Goal: Task Accomplishment & Management: Complete application form

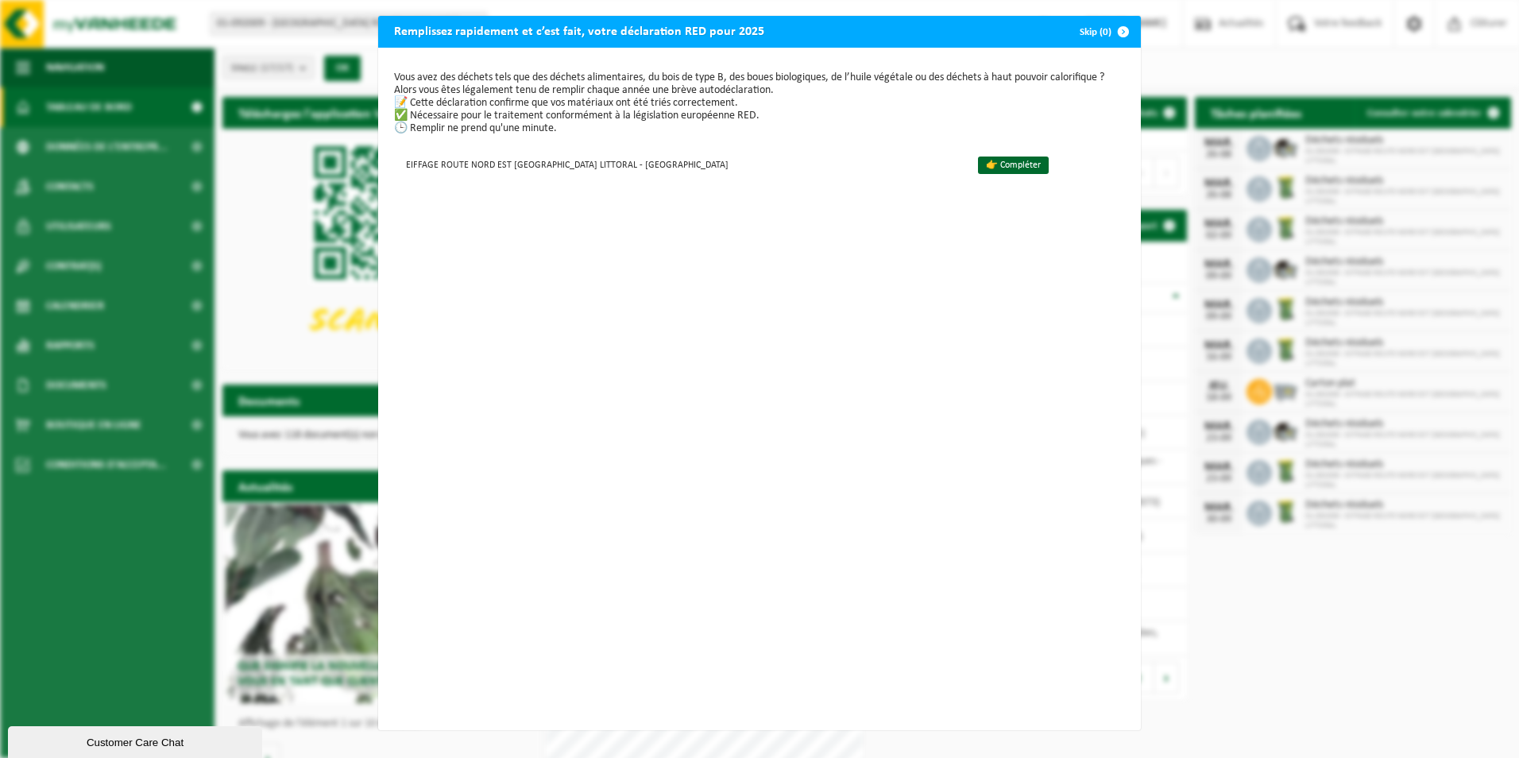
click at [1119, 33] on span "button" at bounding box center [1123, 32] width 32 height 32
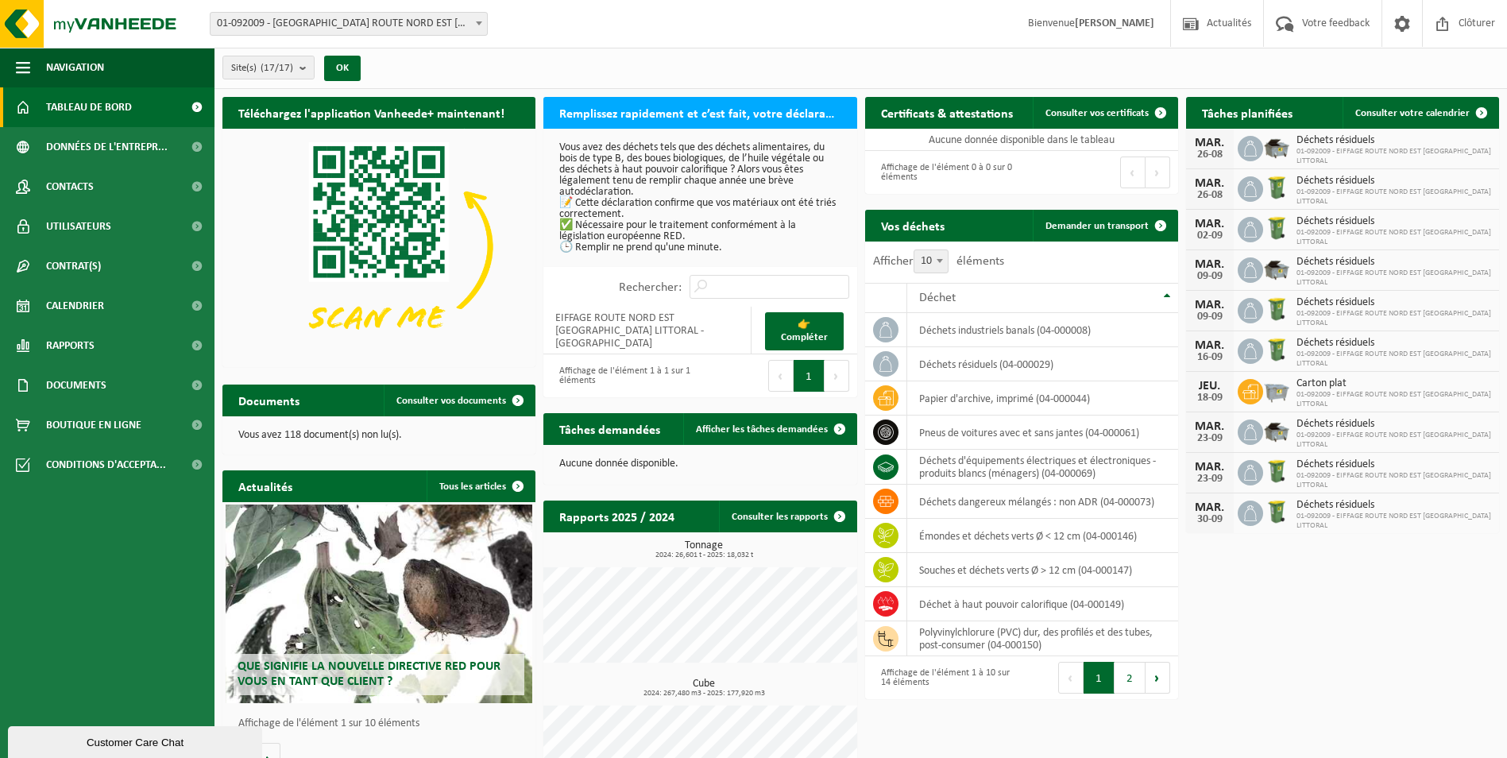
click at [1390, 643] on div "Téléchargez l'application Vanheede+ maintenant! Cachez Remplissez rapidement et…" at bounding box center [860, 453] width 1285 height 728
click at [1128, 678] on button "2" at bounding box center [1130, 678] width 31 height 32
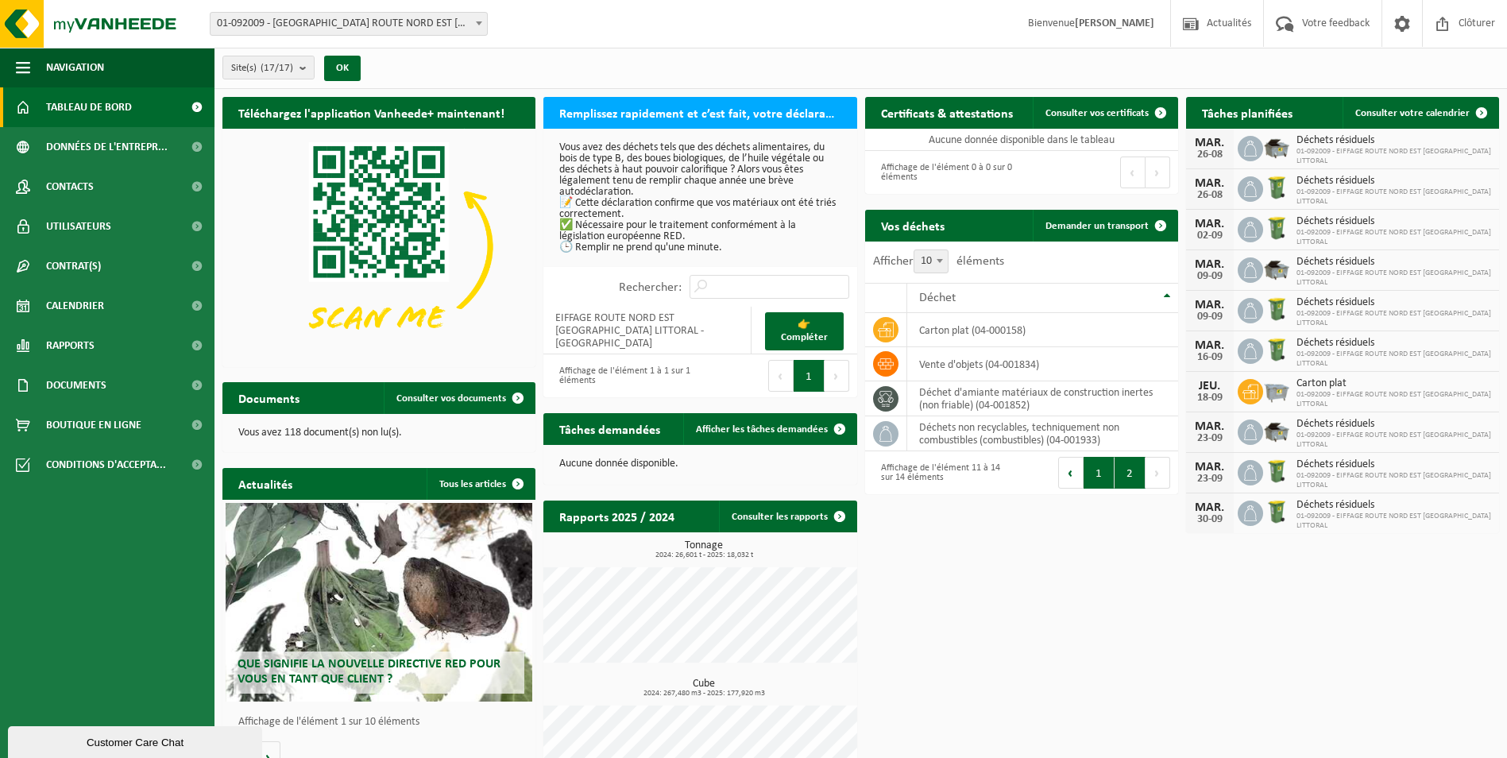
click at [1103, 475] on button "1" at bounding box center [1099, 473] width 31 height 32
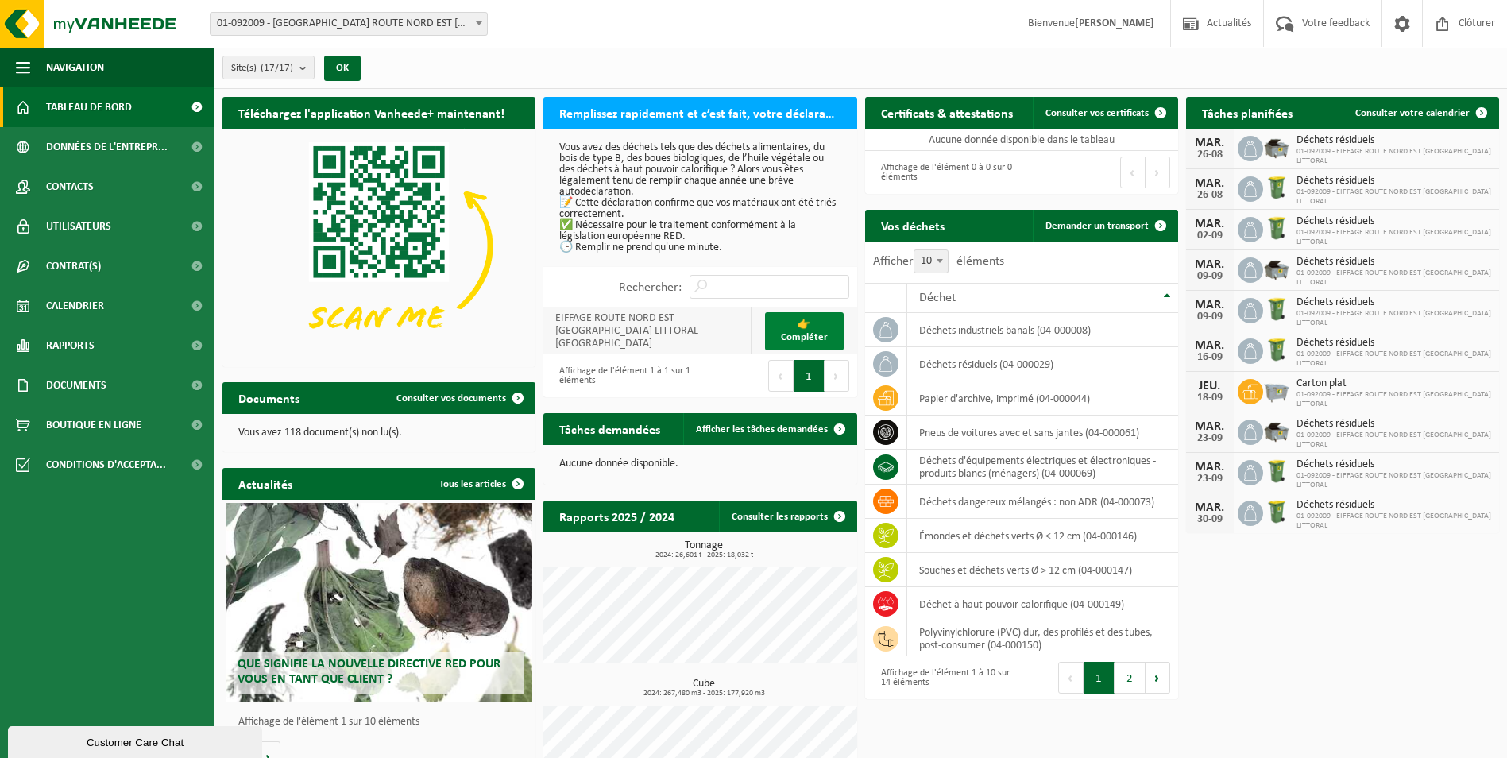
click at [800, 328] on link "👉 Compléter" at bounding box center [804, 331] width 79 height 38
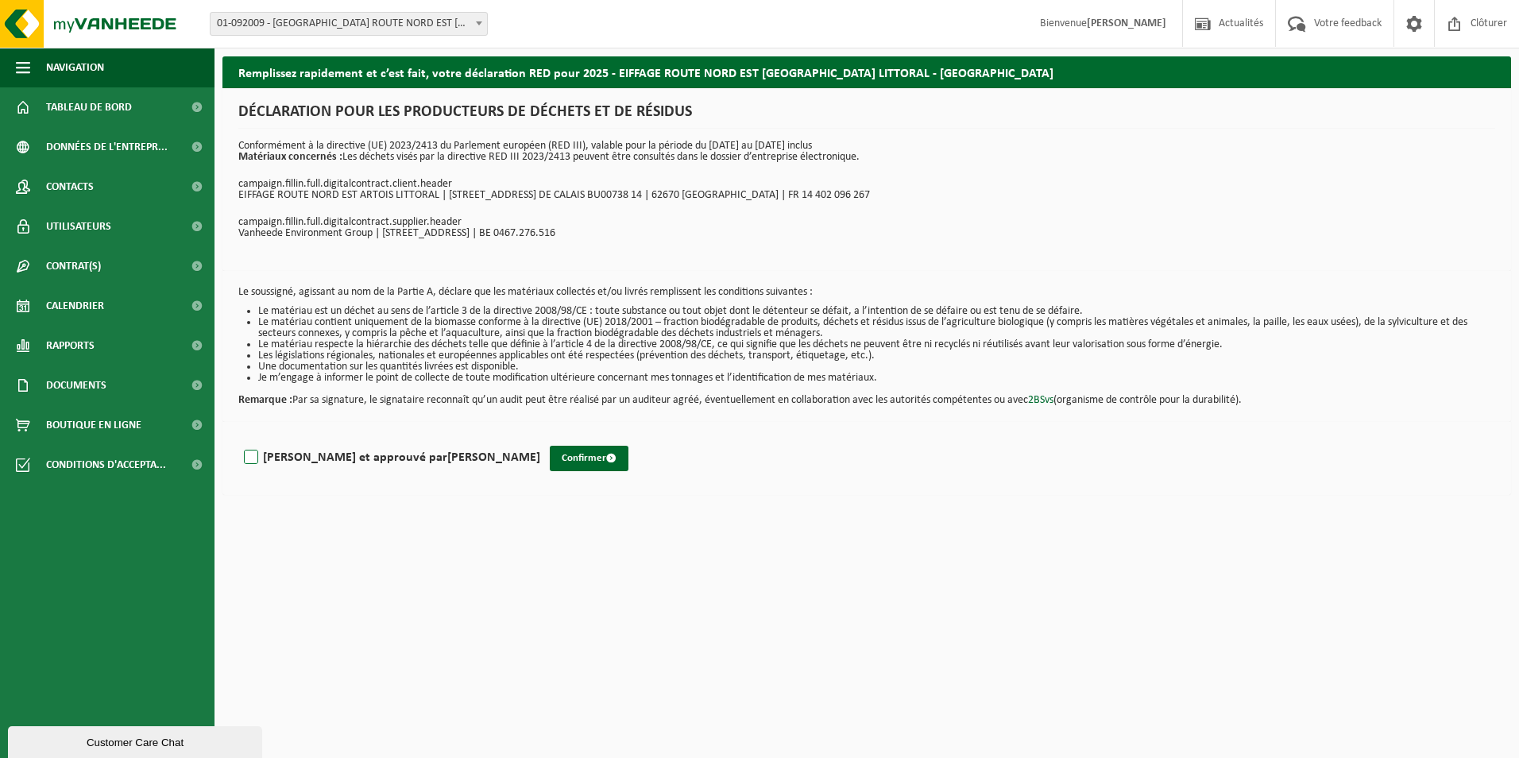
click at [257, 458] on label "Lu et approuvé par BLANDINE AUBERT" at bounding box center [390, 458] width 299 height 24
click at [540, 438] on input "Lu et approuvé par BLANDINE AUBERT" at bounding box center [540, 437] width 1 height 1
checkbox input "true"
click at [550, 458] on button "Confirmer" at bounding box center [589, 458] width 79 height 25
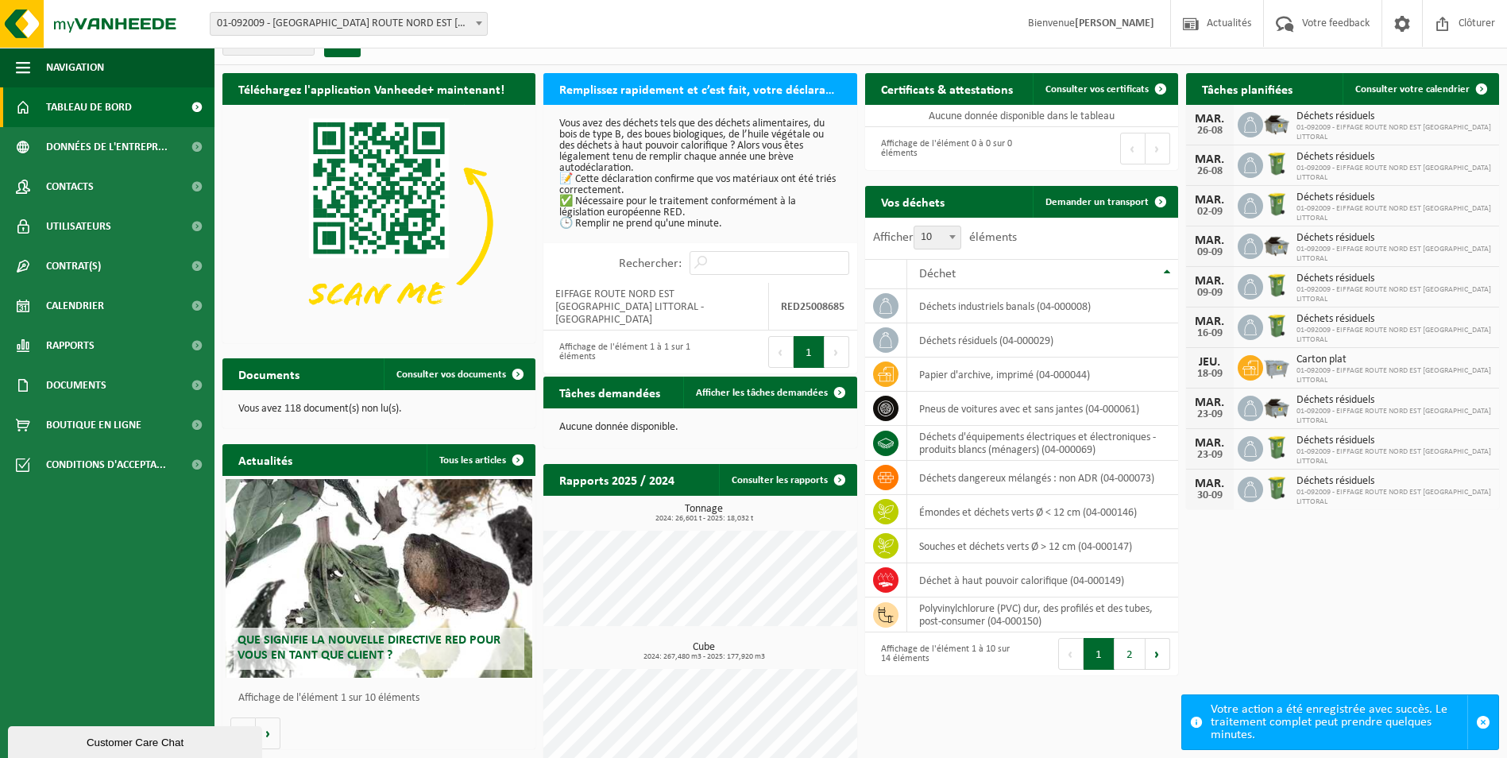
scroll to position [45, 0]
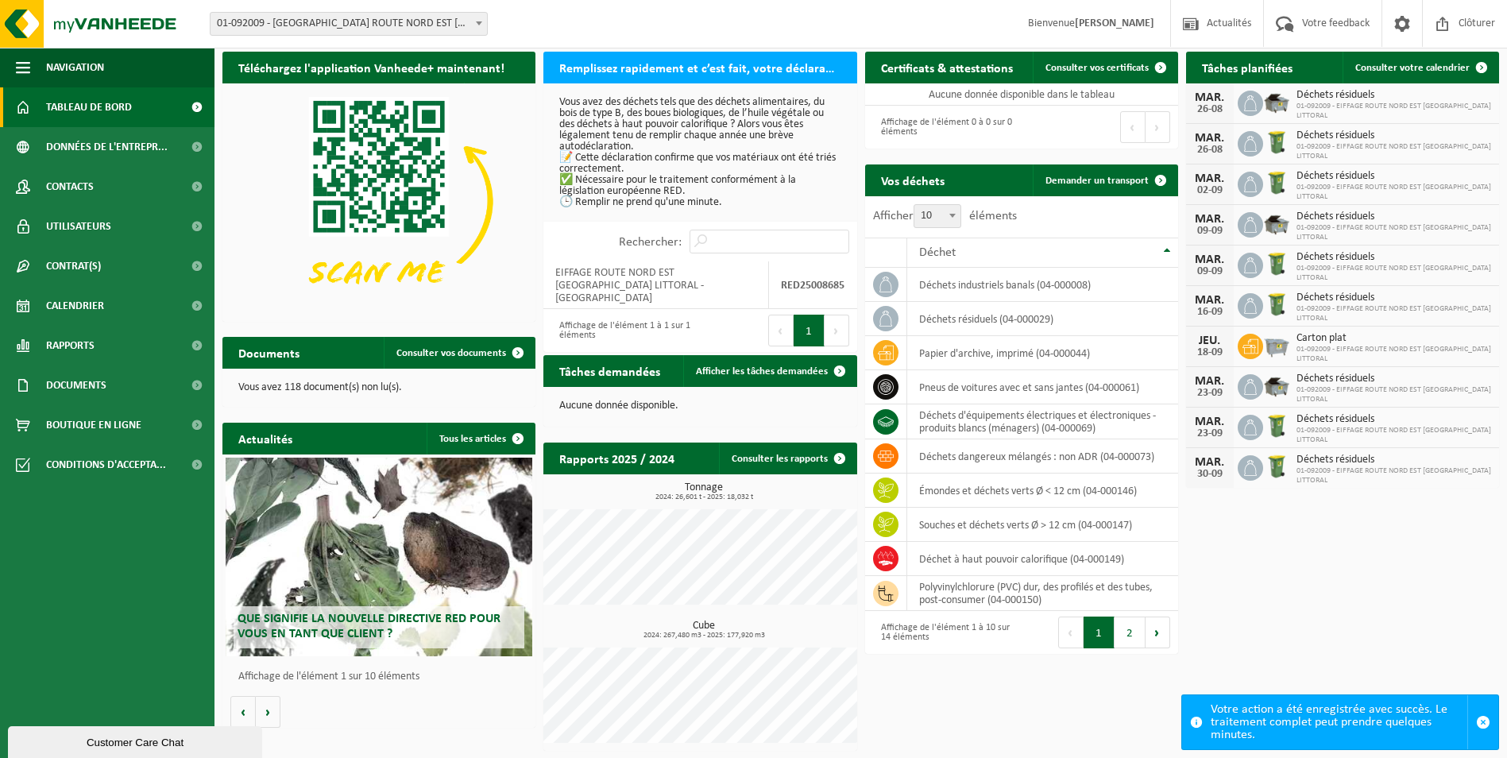
drag, startPoint x: 489, startPoint y: 23, endPoint x: 469, endPoint y: 29, distance: 20.6
click at [485, 25] on form "01-092009 - EIFFAGE ROUTE NORD EST ARTOIS LITTORAL - MAZINGARBE 10-918566 - CHA…" at bounding box center [357, 23] width 294 height 9
click at [481, 25] on b at bounding box center [479, 23] width 6 height 4
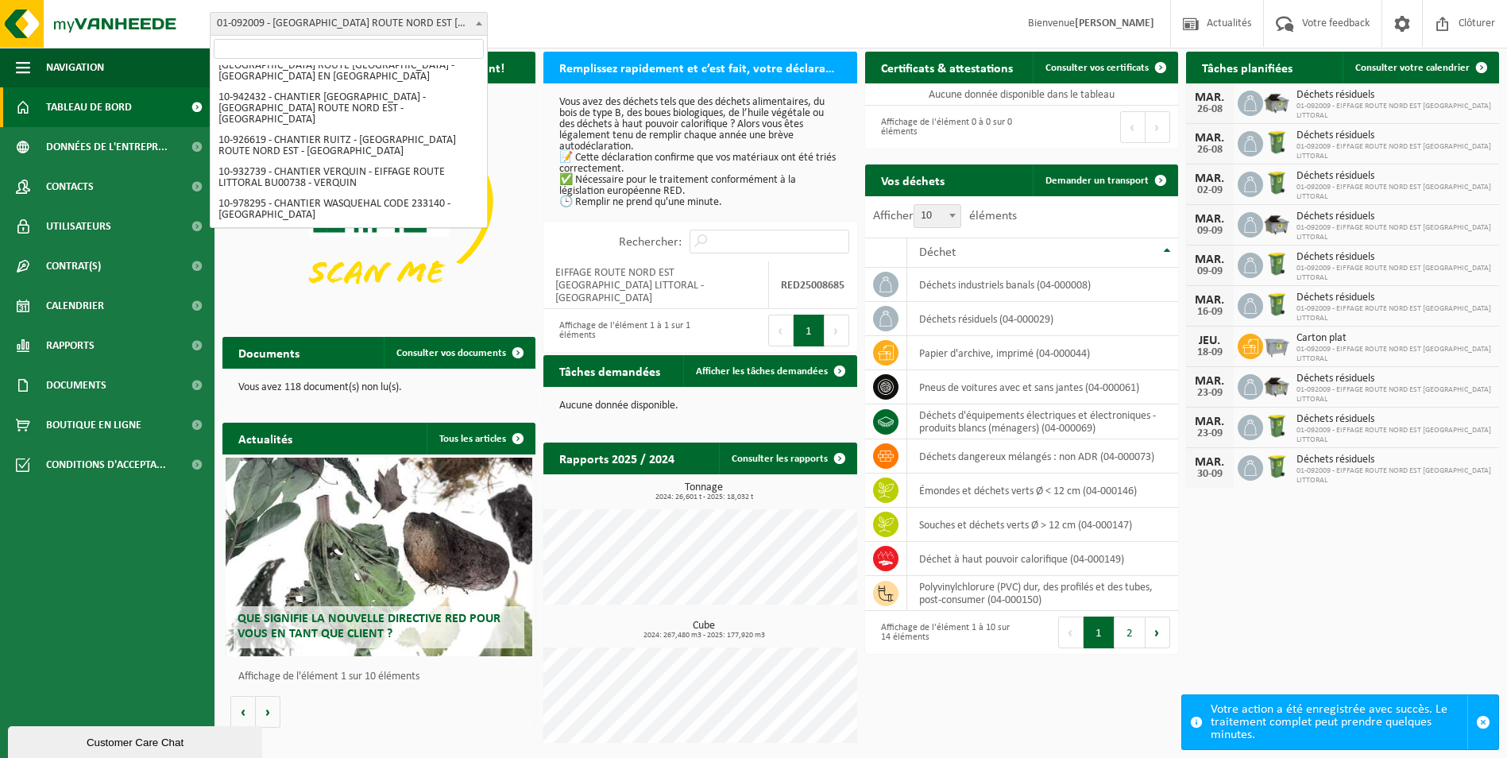
scroll to position [222, 0]
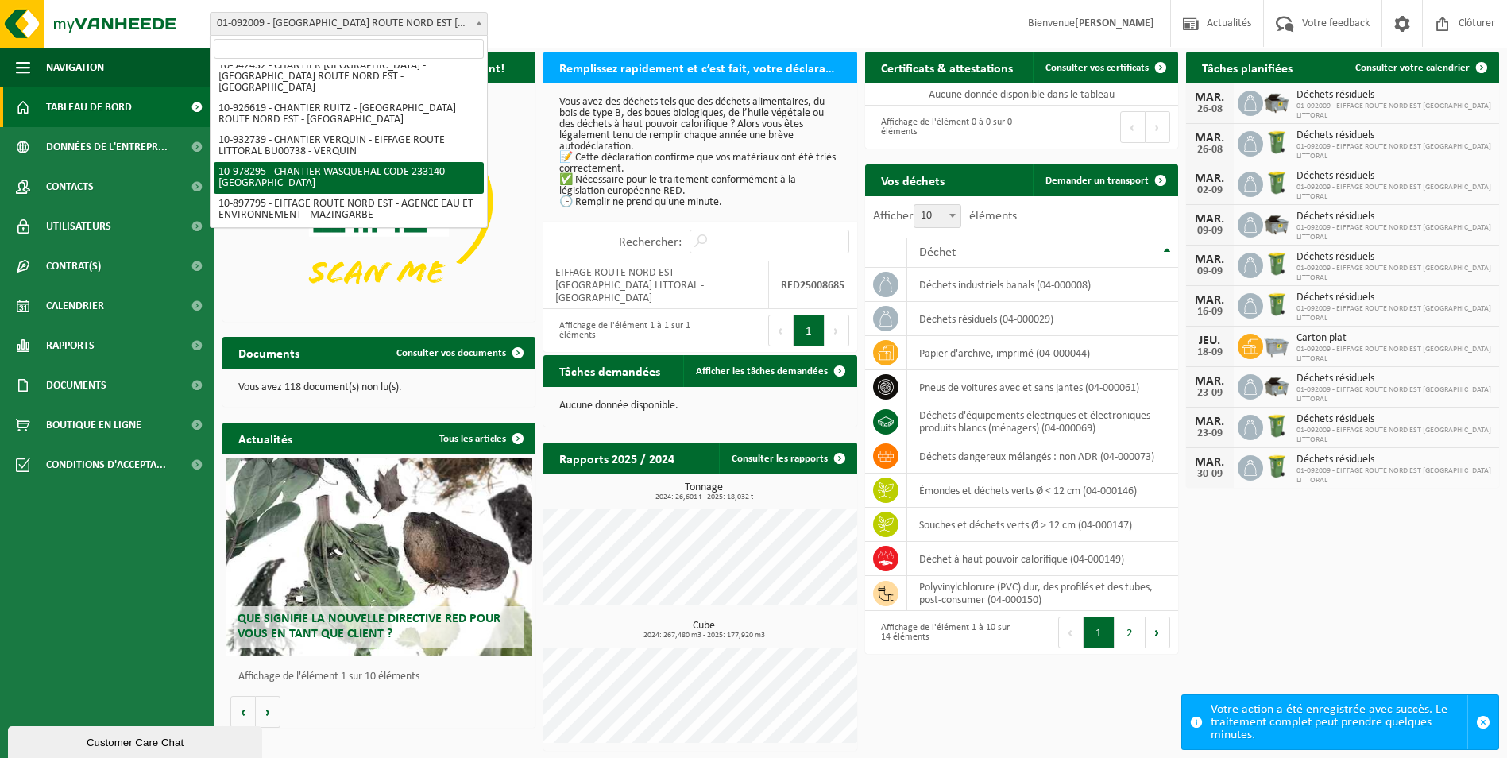
click at [762, 6] on div "Site: 01-092009 - EIFFAGE ROUTE NORD EST ARTOIS LITTORAL - MAZINGARBE 10-918566…" at bounding box center [753, 24] width 1507 height 48
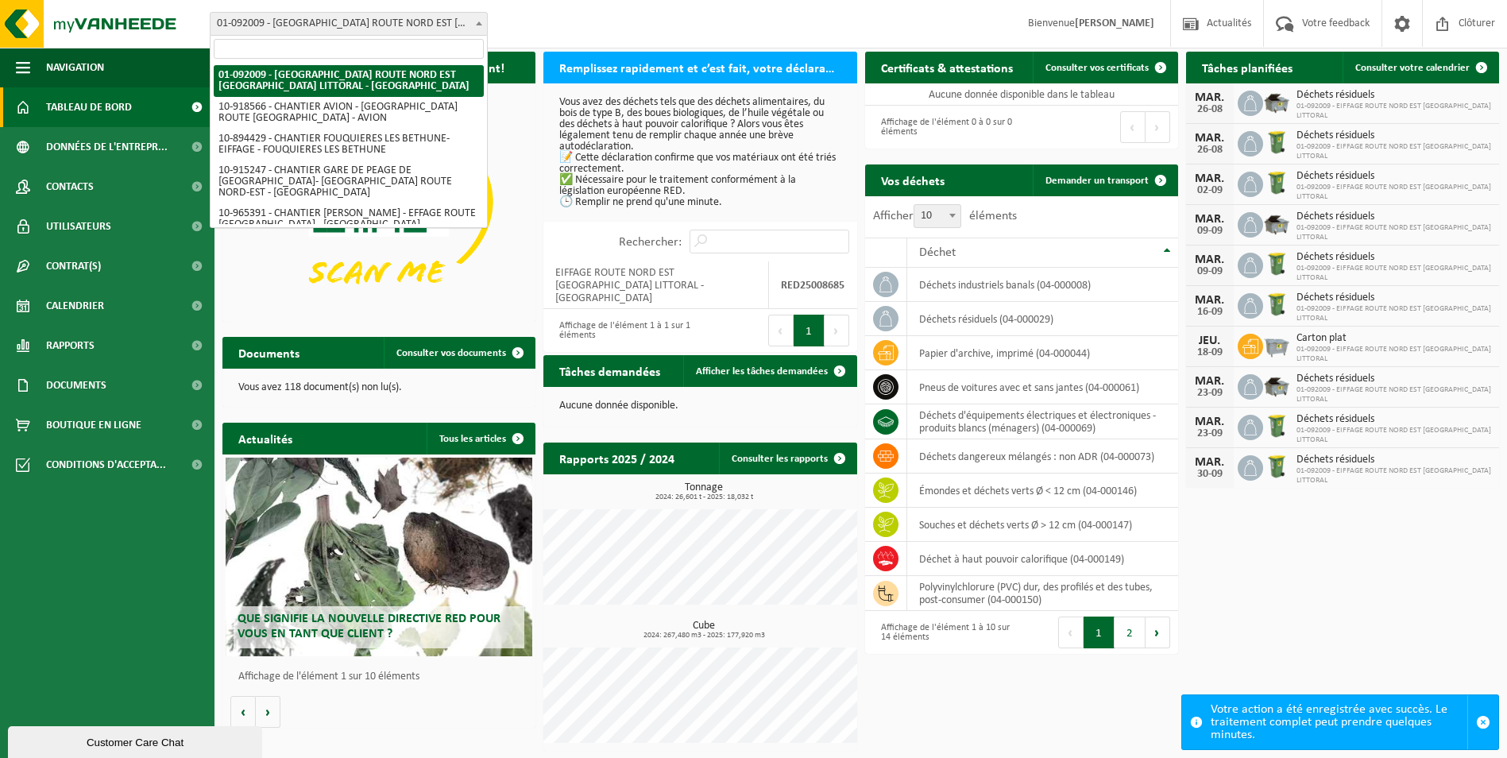
click at [481, 21] on span at bounding box center [479, 23] width 16 height 21
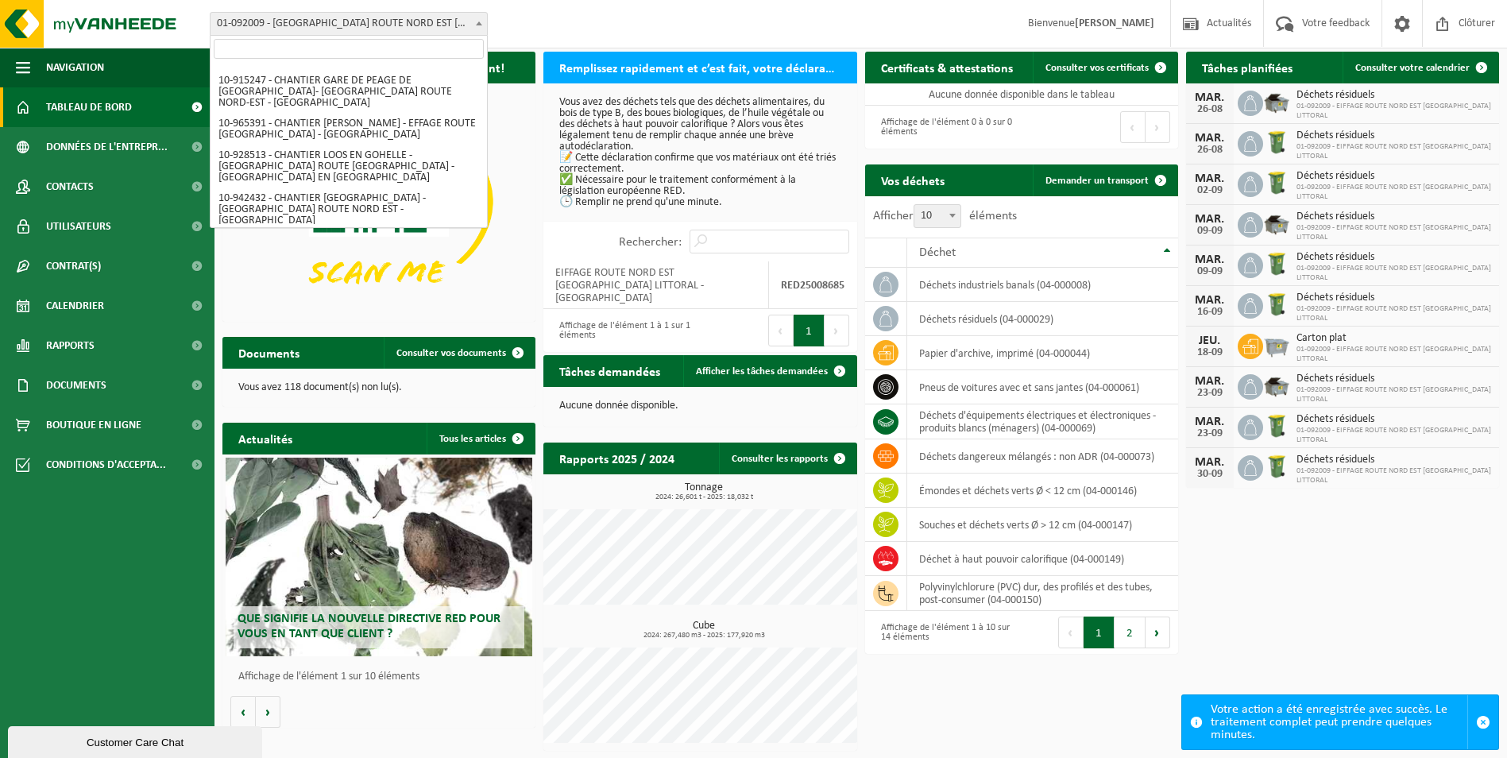
scroll to position [0, 0]
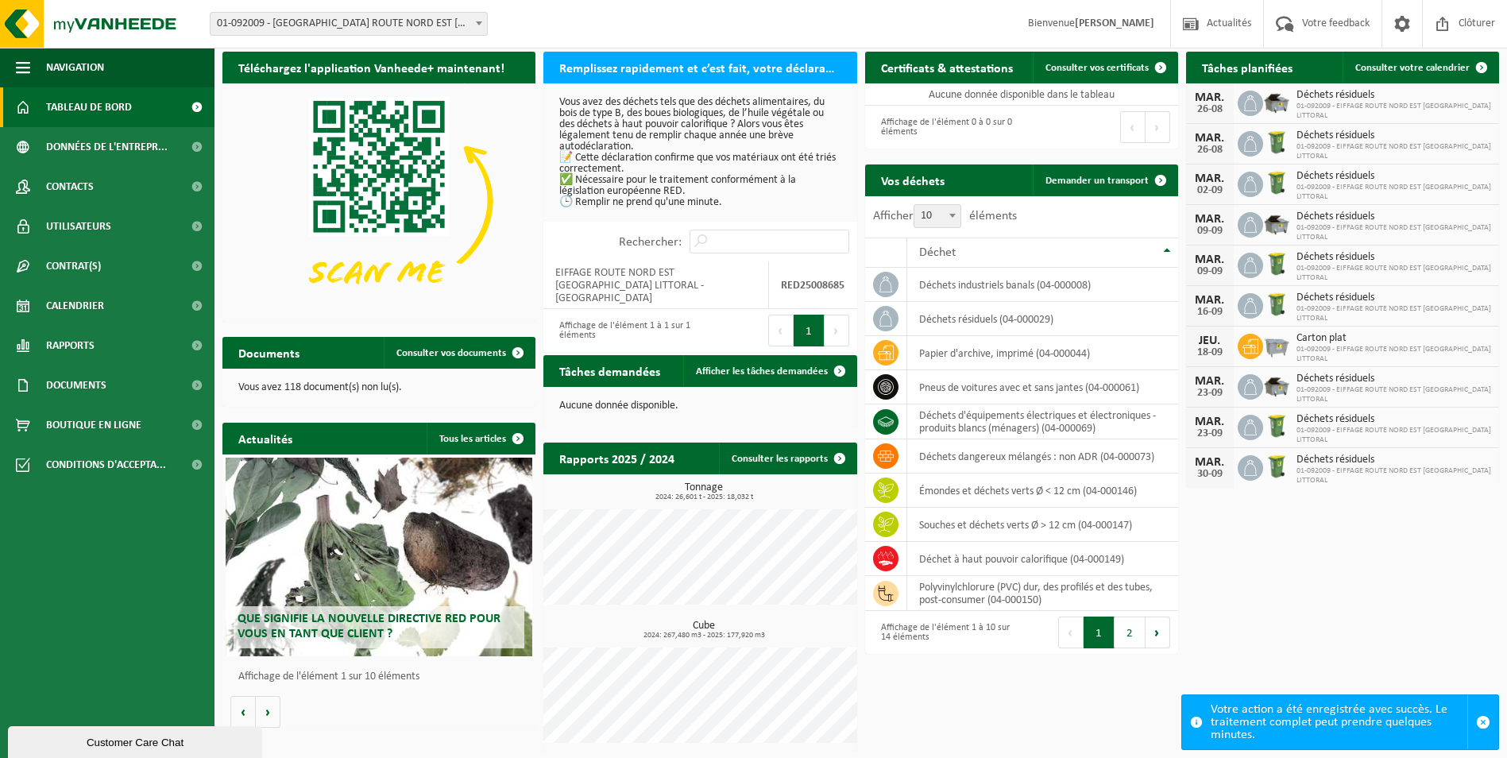
click at [576, 26] on div "Site: 01-092009 - EIFFAGE ROUTE NORD EST ARTOIS LITTORAL - MAZINGARBE 10-918566…" at bounding box center [753, 24] width 1507 height 48
click at [460, 17] on span "01-092009 - [GEOGRAPHIC_DATA] ROUTE NORD EST [GEOGRAPHIC_DATA] LITTORAL - [GEOG…" at bounding box center [349, 24] width 276 height 22
click at [476, 19] on span at bounding box center [479, 23] width 16 height 21
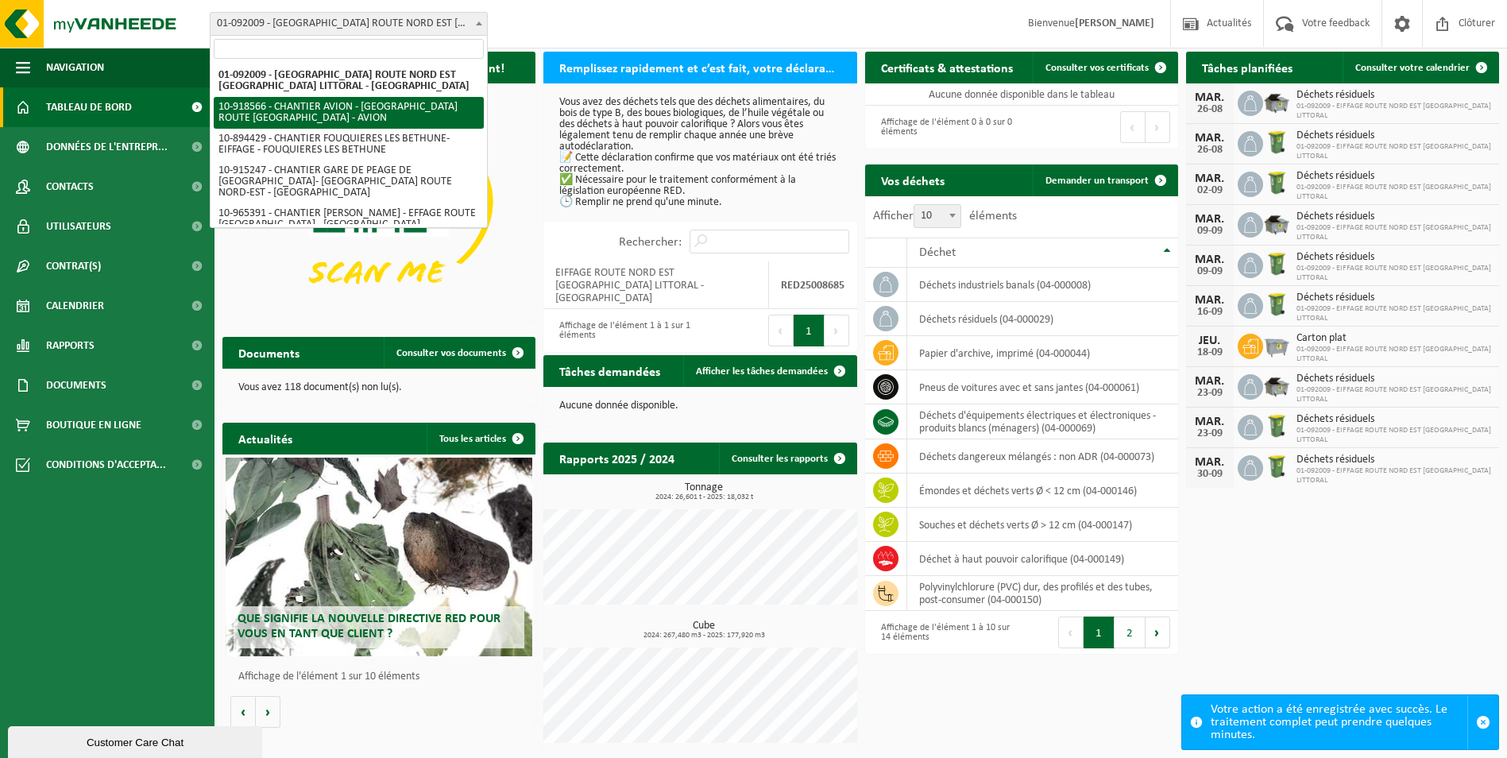
select select "128603"
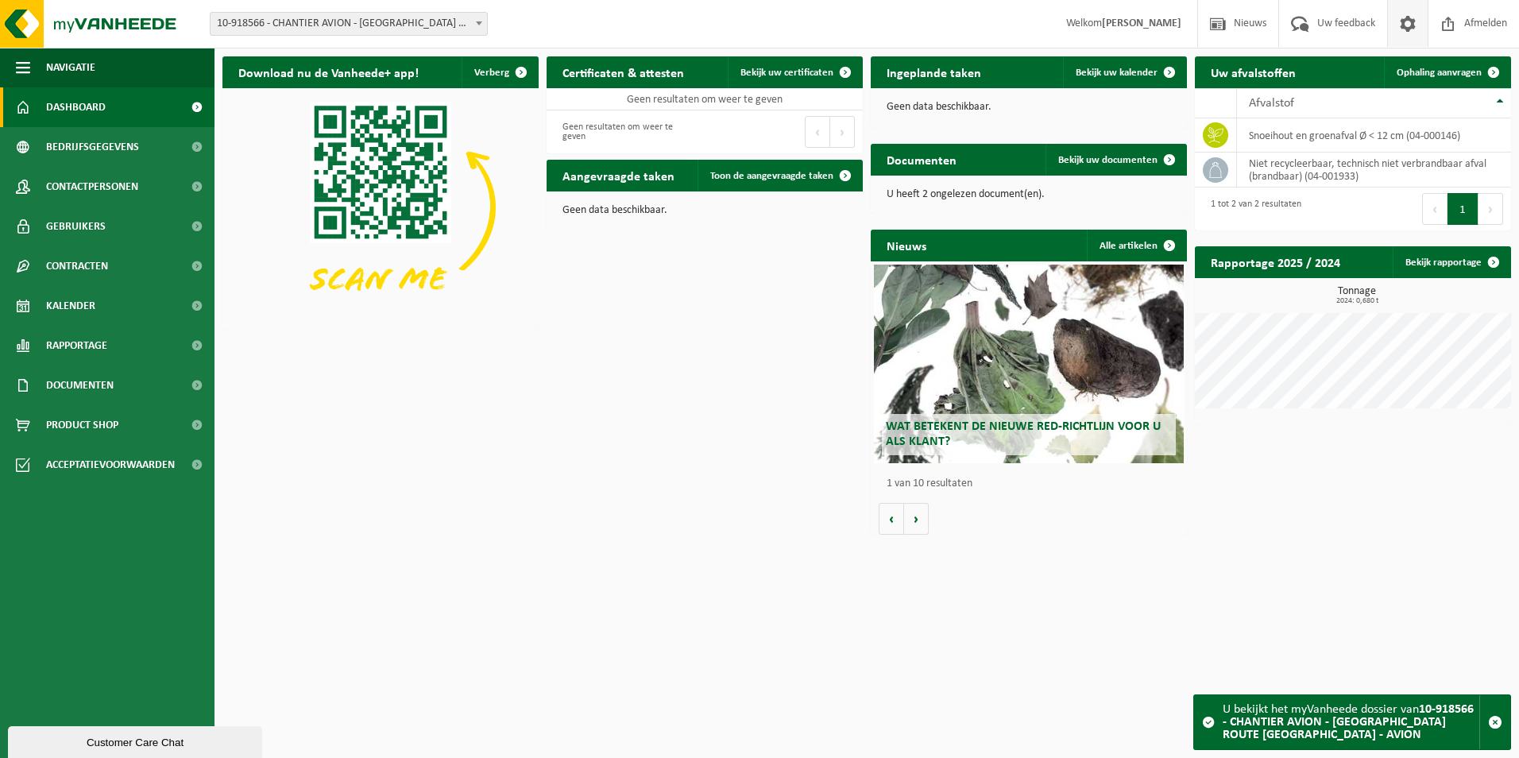
click at [1409, 25] on span at bounding box center [1408, 23] width 24 height 47
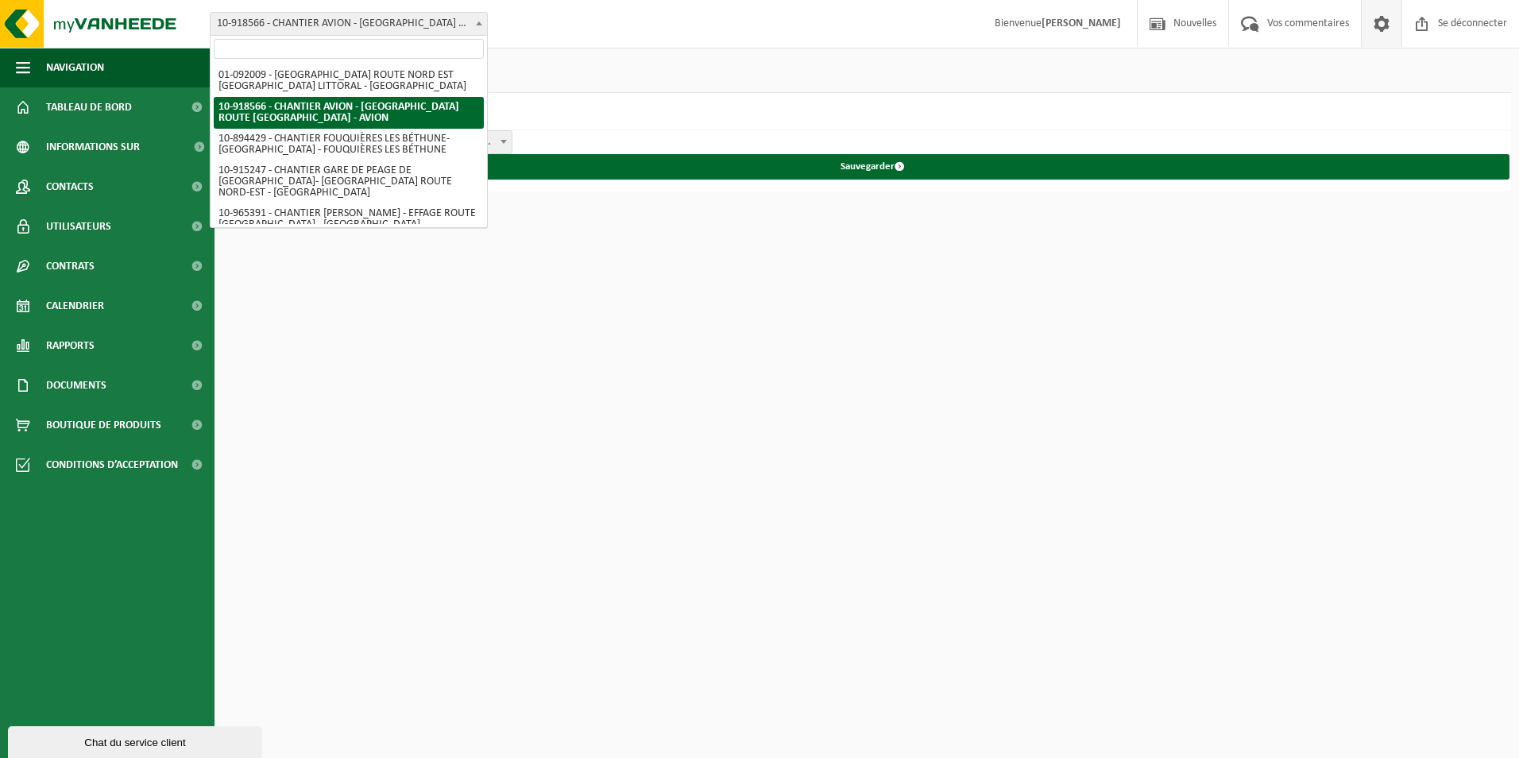
click at [476, 25] on b at bounding box center [479, 23] width 6 height 4
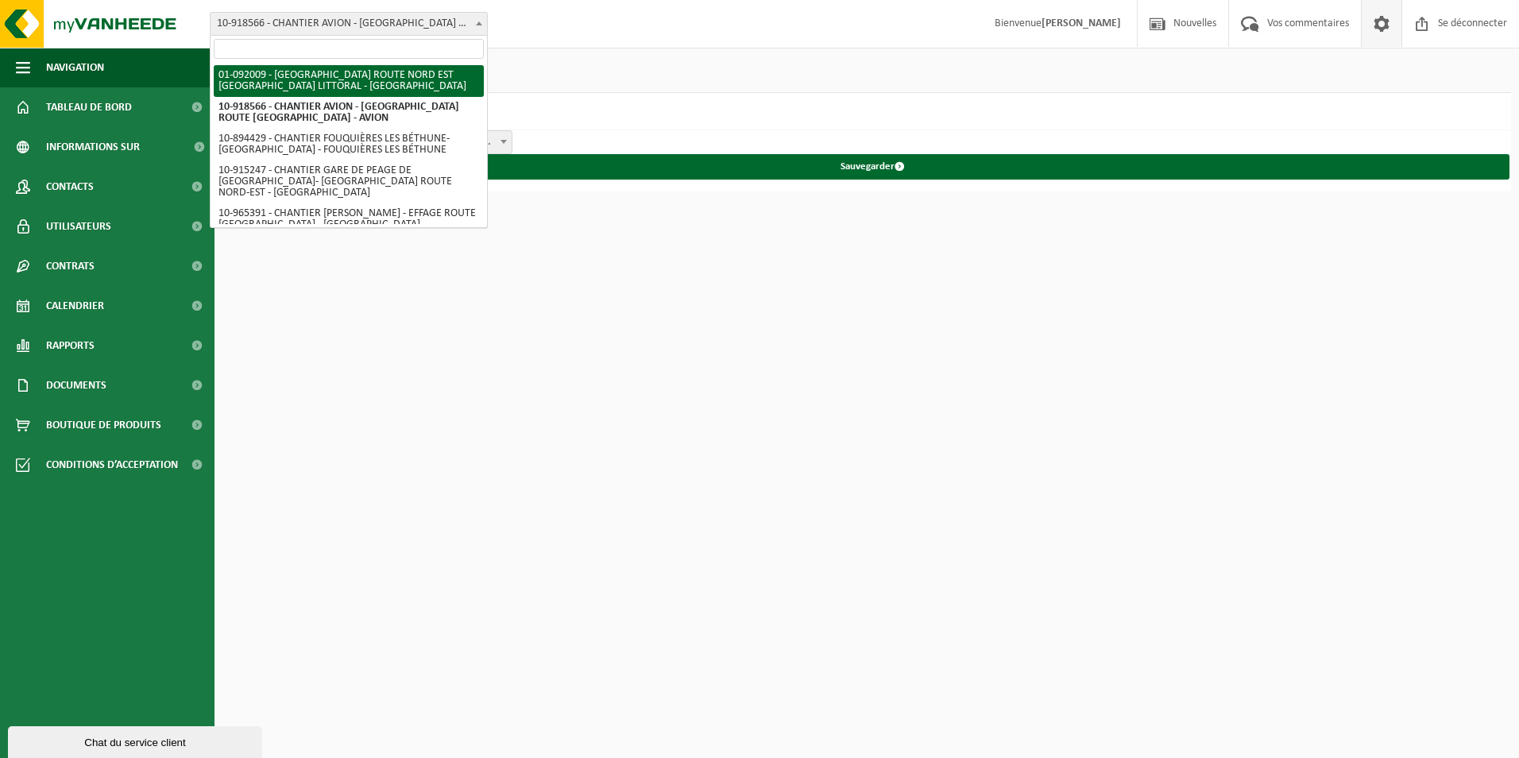
select select "26187"
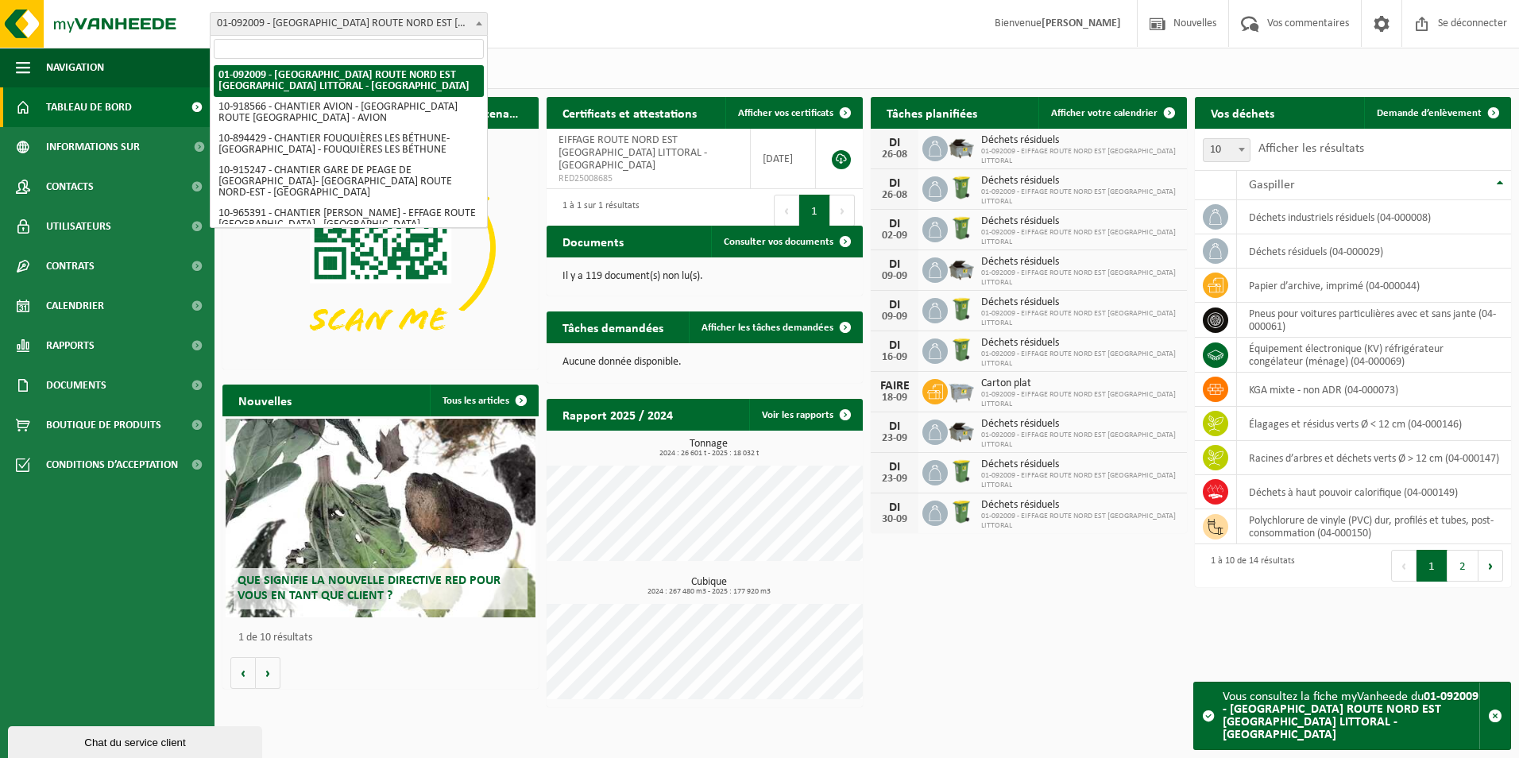
click at [481, 25] on b at bounding box center [479, 23] width 6 height 4
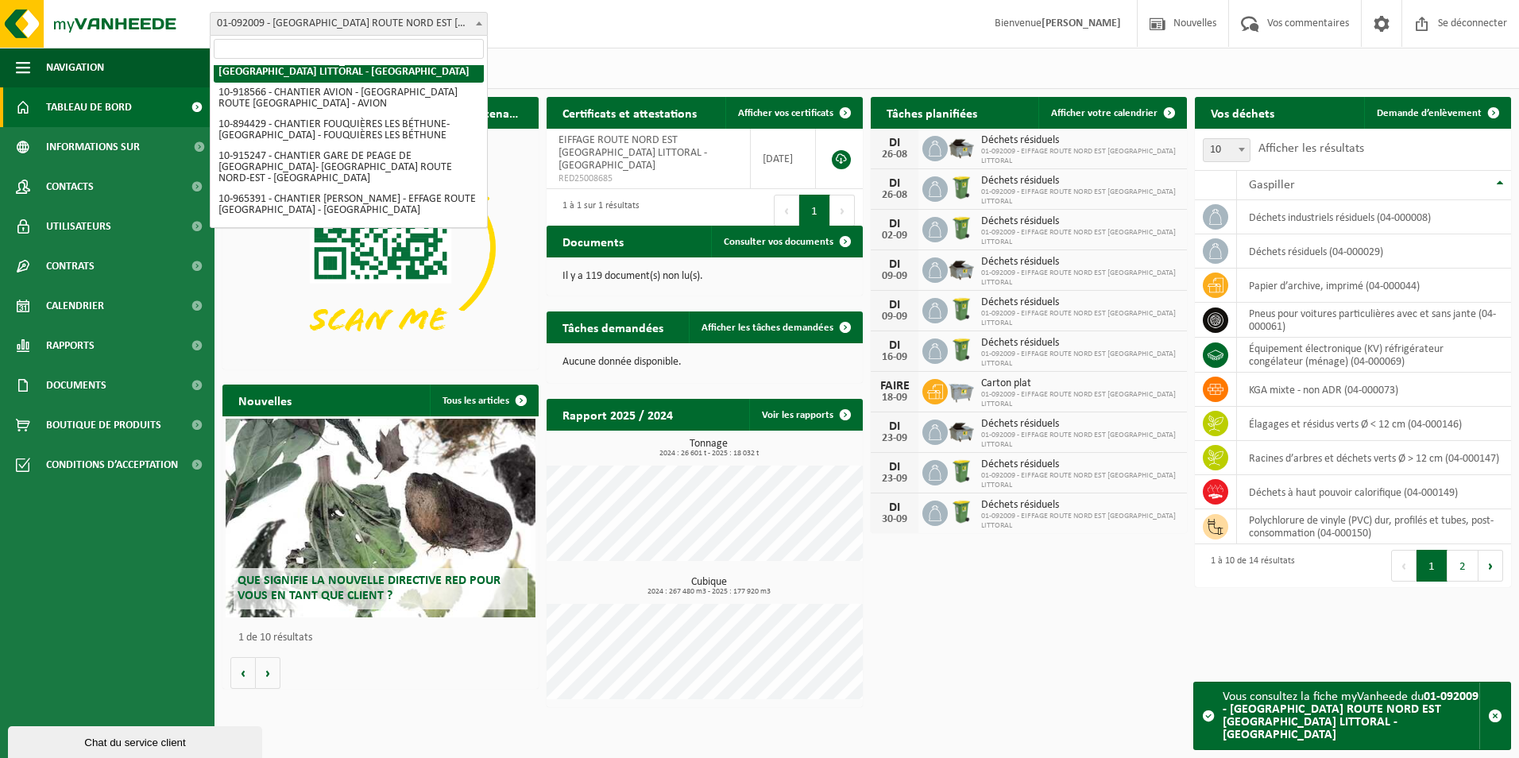
scroll to position [17, 0]
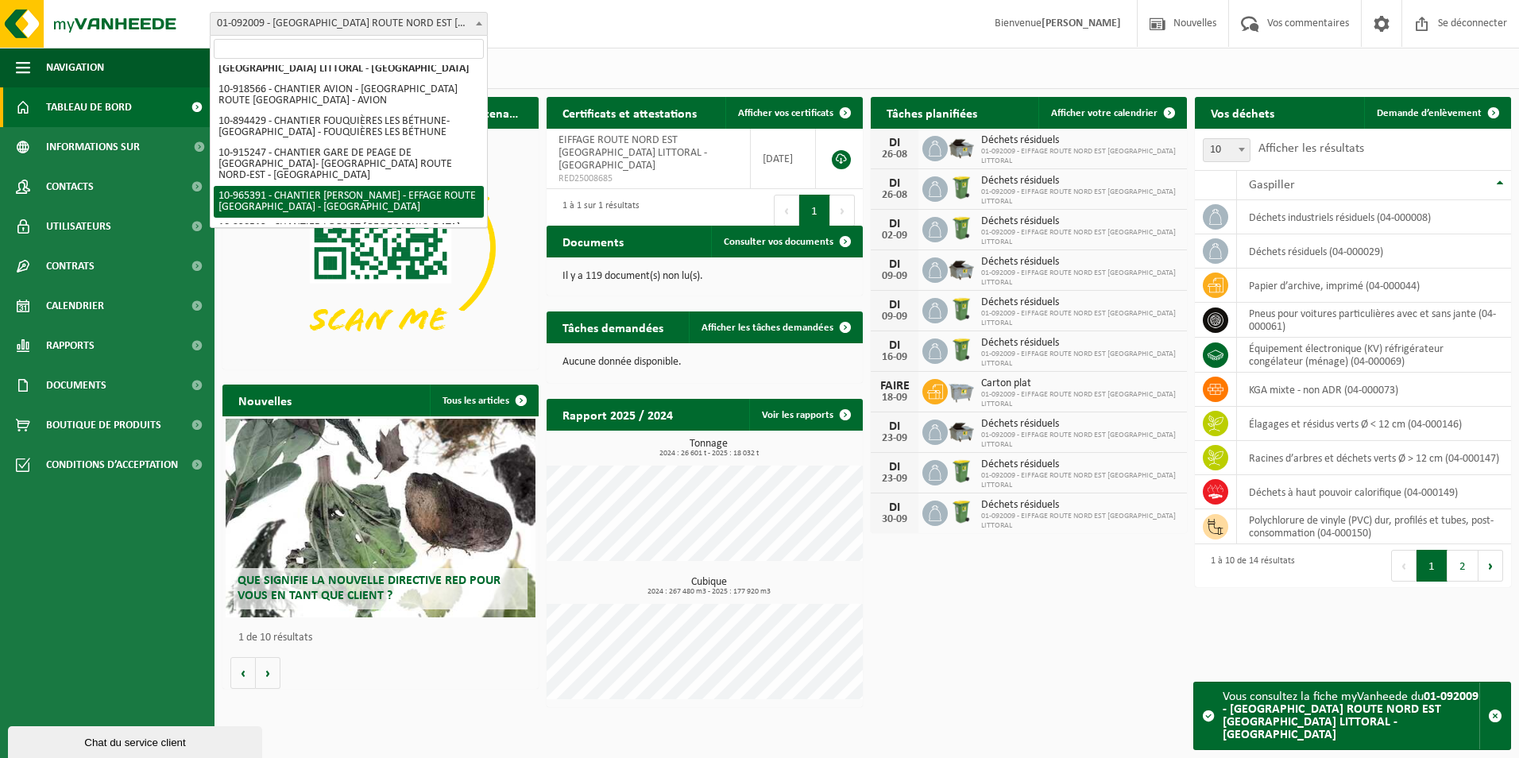
select select "152293"
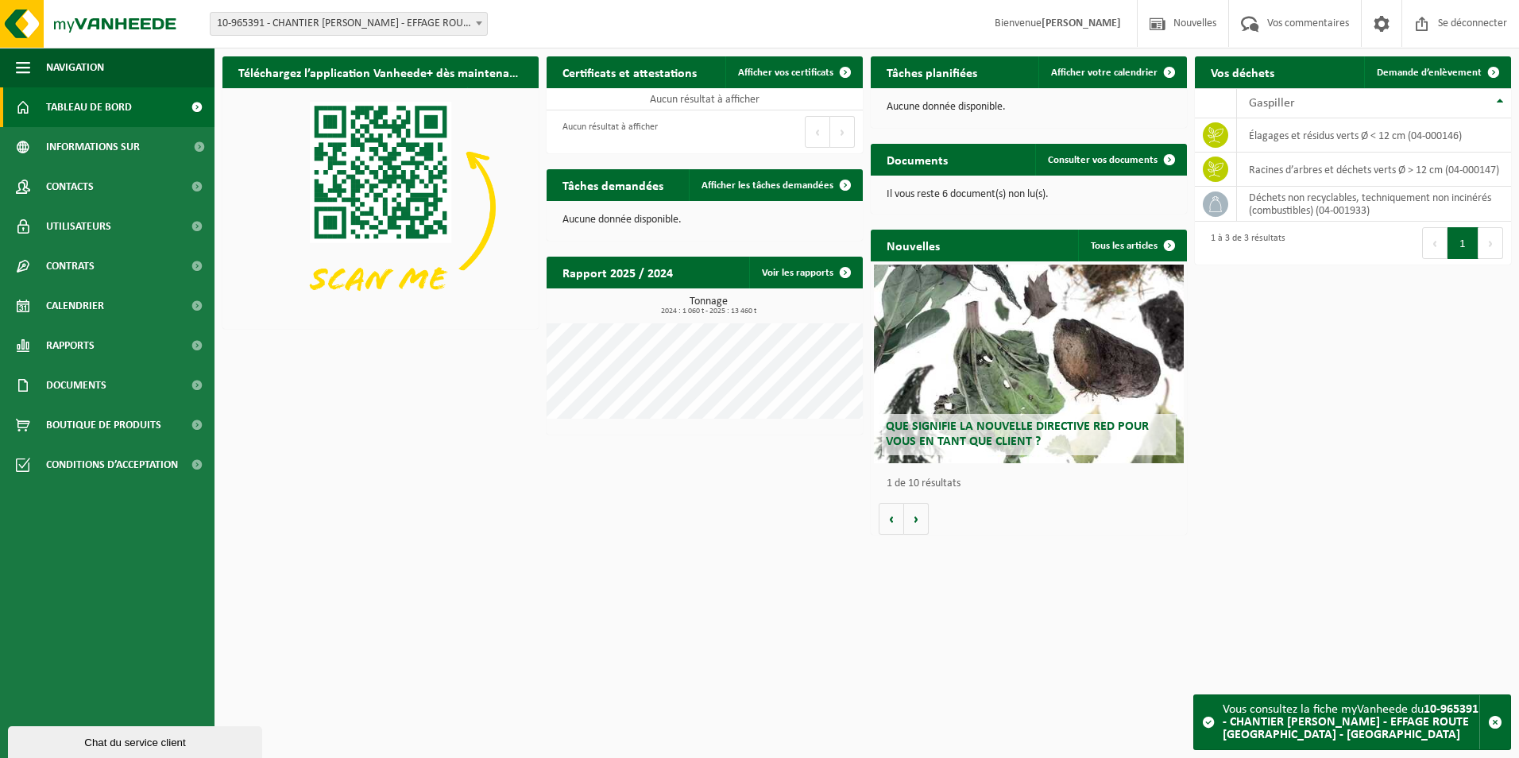
drag, startPoint x: 562, startPoint y: 189, endPoint x: 578, endPoint y: 180, distance: 18.8
click at [564, 186] on h2 "Tâches demandées" at bounding box center [613, 184] width 133 height 31
click at [612, 492] on div "Téléchargez l’application Vanheede+ dès maintenant ! Cacher Certificats et atte…" at bounding box center [866, 295] width 1296 height 494
click at [1331, 133] on td "élagages et résidus verts Ø < 12 cm (04-000146)" at bounding box center [1374, 135] width 274 height 34
click at [1079, 160] on span "Consulter vos documents" at bounding box center [1103, 160] width 110 height 10
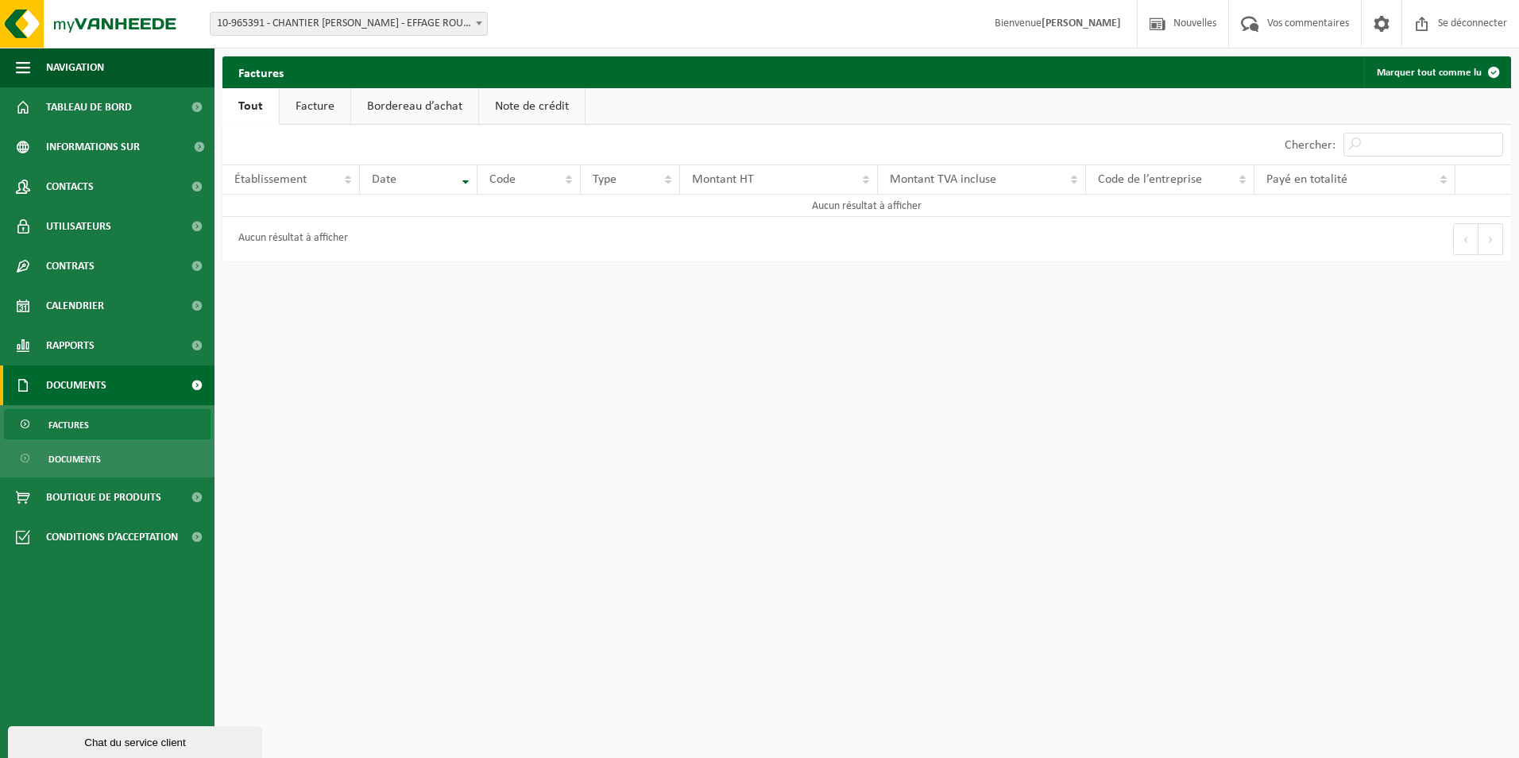
click at [339, 99] on link "Facture" at bounding box center [315, 106] width 71 height 37
click at [404, 110] on link "Bordereau d’achat" at bounding box center [413, 106] width 127 height 37
click at [549, 110] on link "Note de crédit" at bounding box center [534, 106] width 106 height 37
click at [252, 103] on link "Tout" at bounding box center [249, 106] width 54 height 37
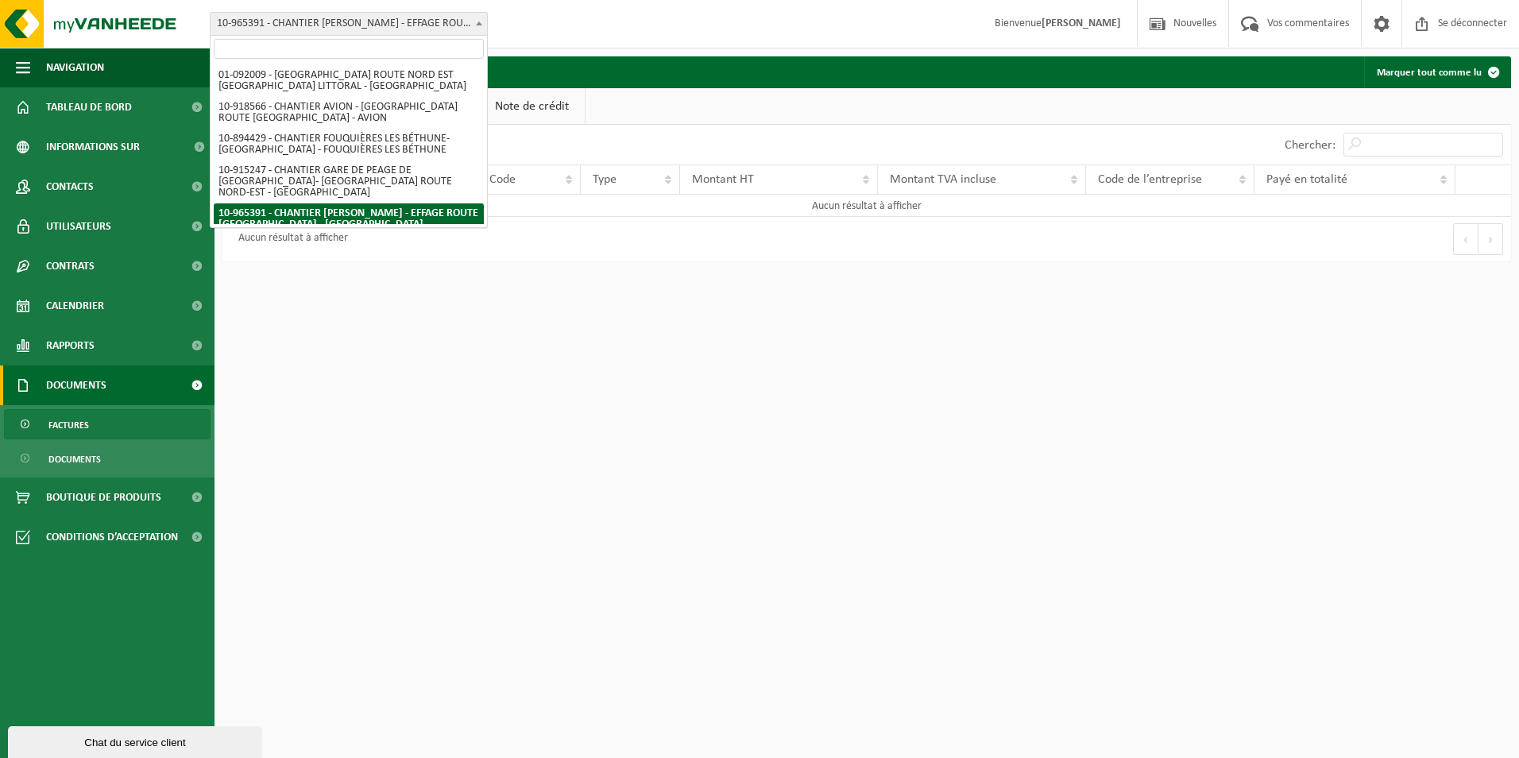
click at [386, 23] on span "10-965391 - CHANTIER [PERSON_NAME] - EFFAGE ROUTE [GEOGRAPHIC_DATA] - [GEOGRAPH…" at bounding box center [349, 24] width 276 height 22
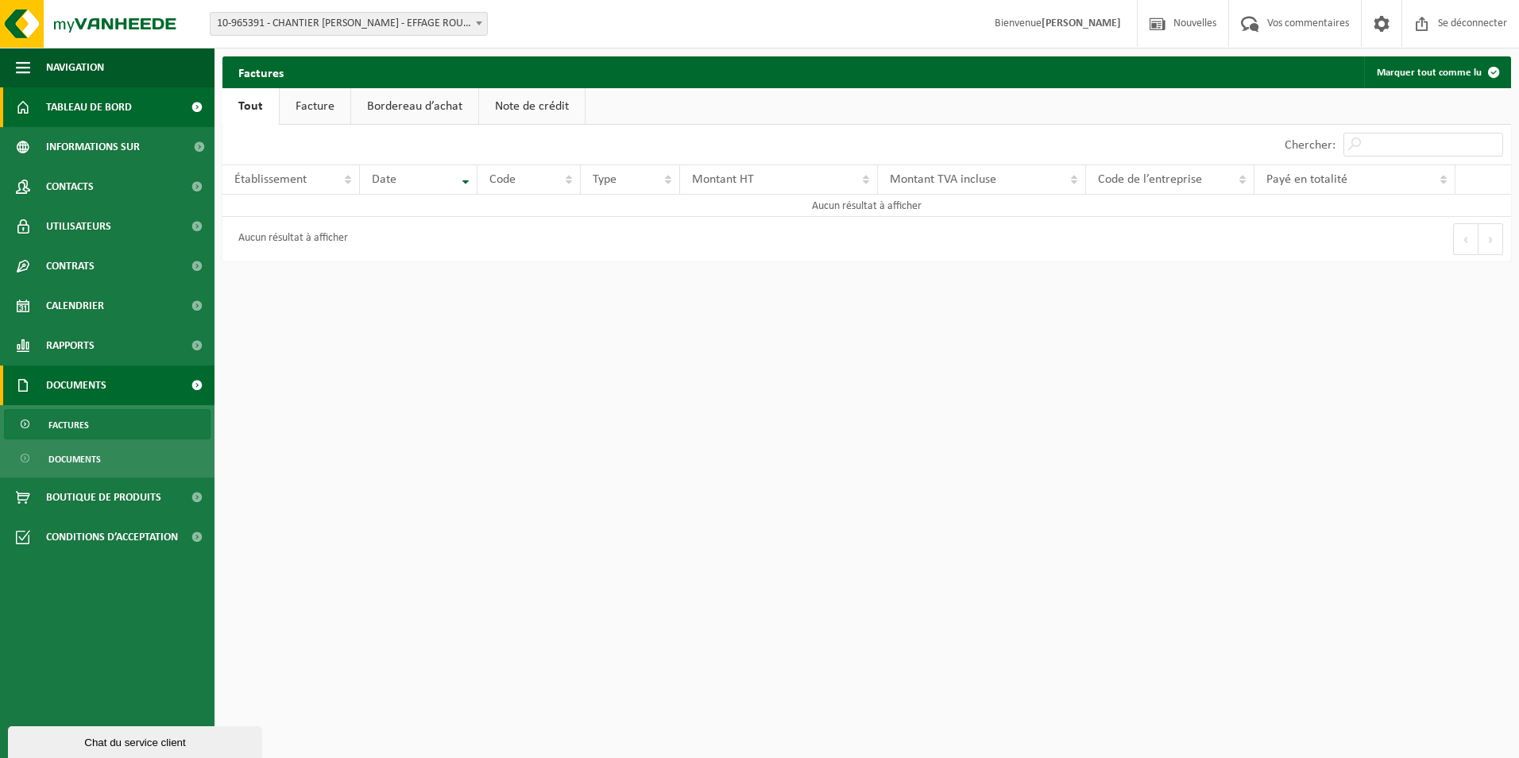
click at [129, 106] on span "Tableau de bord" at bounding box center [89, 107] width 86 height 40
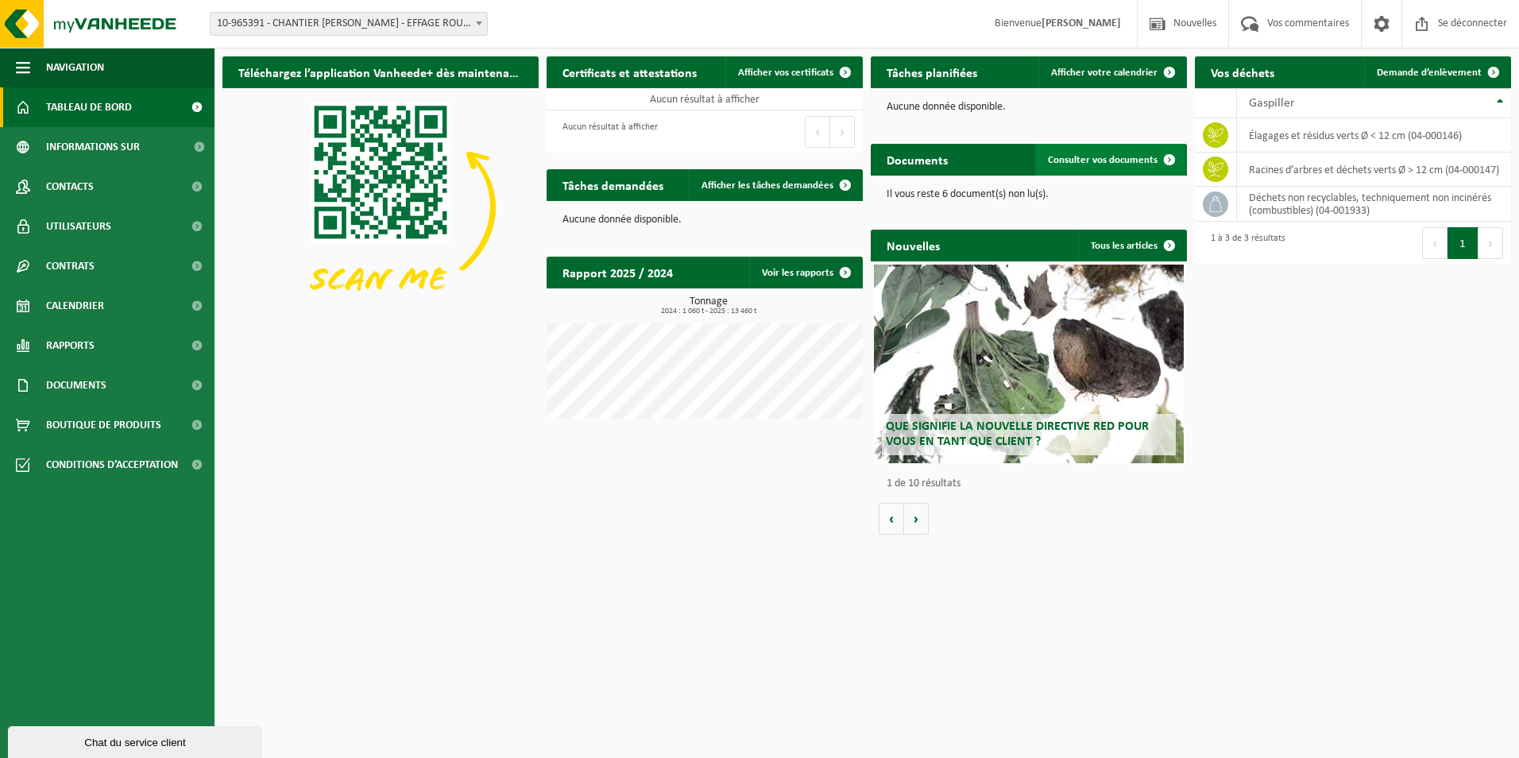
click at [1131, 159] on span "Consulter vos documents" at bounding box center [1103, 160] width 110 height 10
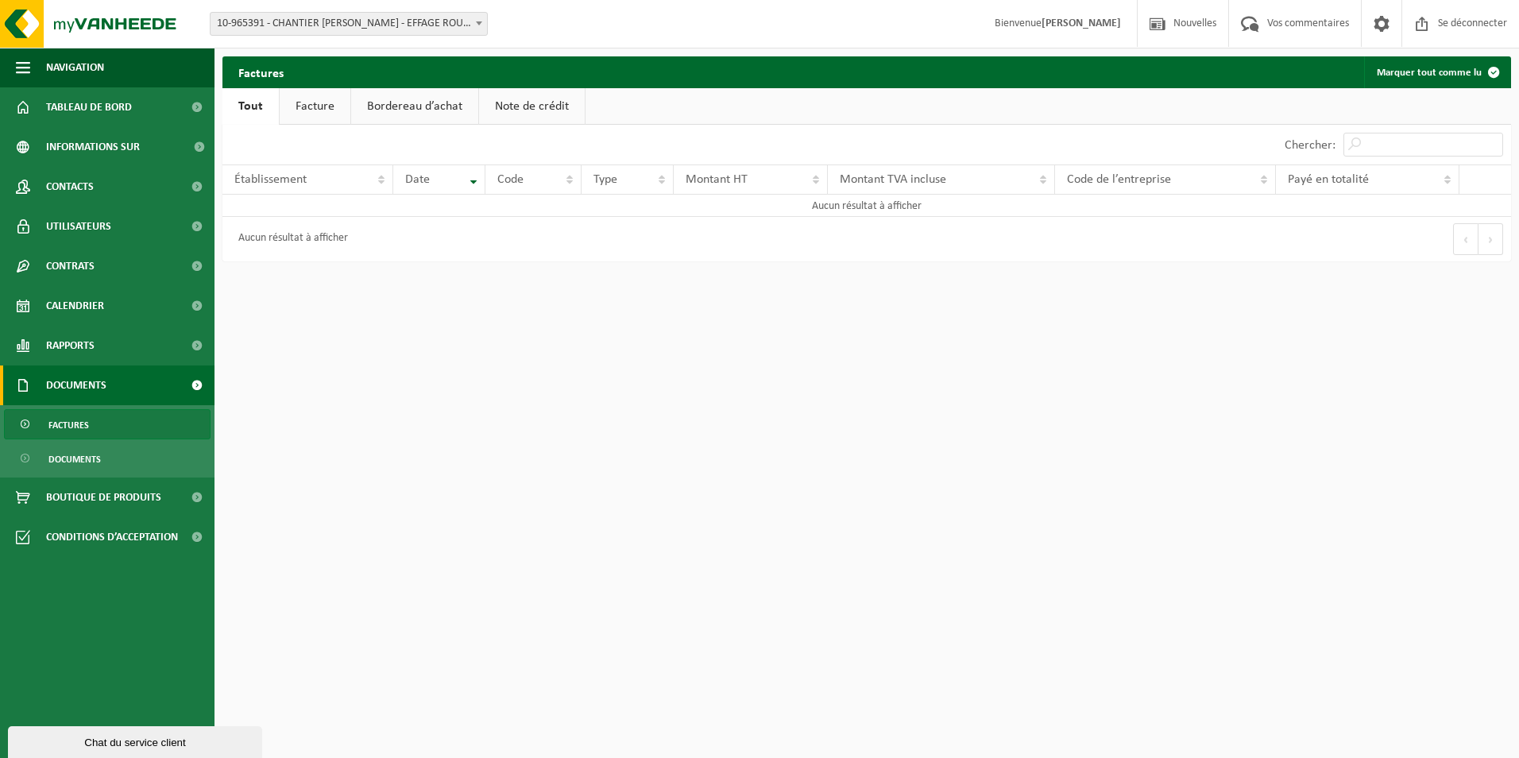
click at [320, 105] on link "Facture" at bounding box center [315, 106] width 71 height 37
drag, startPoint x: 427, startPoint y: 101, endPoint x: 512, endPoint y: 101, distance: 85.8
click at [429, 101] on link "Bordereau d’achat" at bounding box center [413, 106] width 127 height 37
click at [508, 101] on link "Note de crédit" at bounding box center [534, 106] width 106 height 37
click at [111, 107] on span "Tableau de bord" at bounding box center [89, 107] width 86 height 40
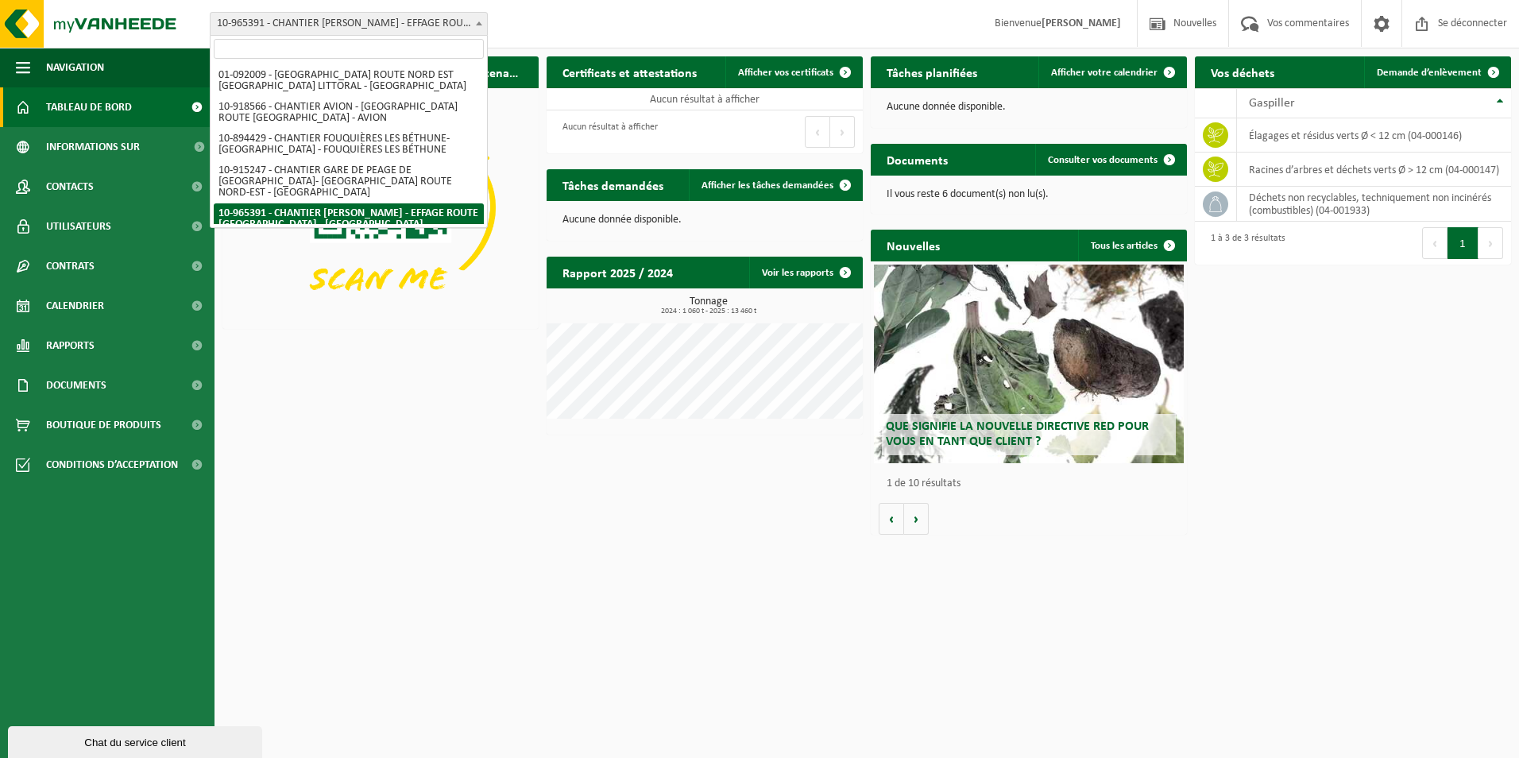
click at [479, 25] on span at bounding box center [479, 23] width 16 height 21
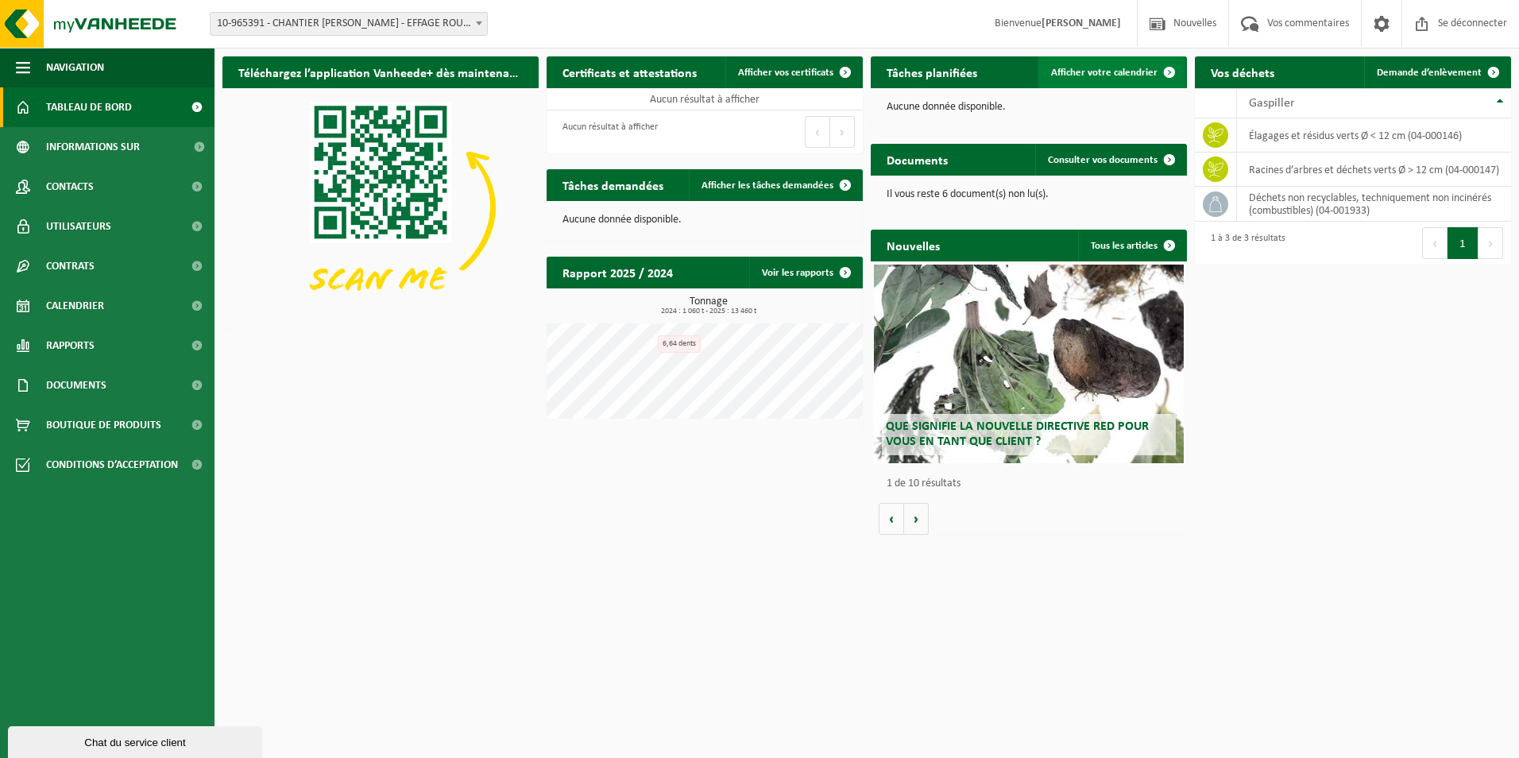
click at [1130, 68] on span "Afficher votre calendrier" at bounding box center [1104, 73] width 106 height 10
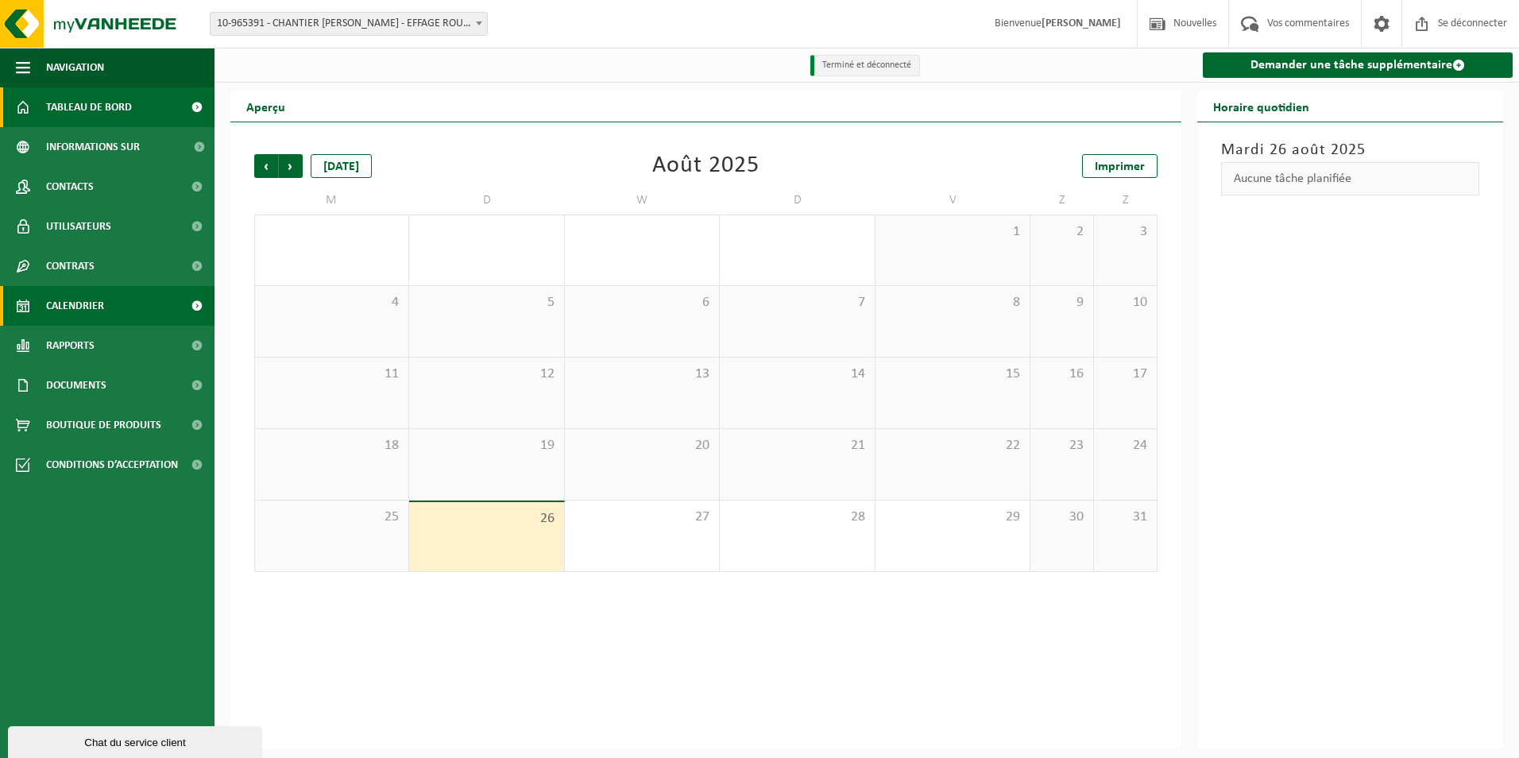
click at [114, 106] on span "Tableau de bord" at bounding box center [89, 107] width 86 height 40
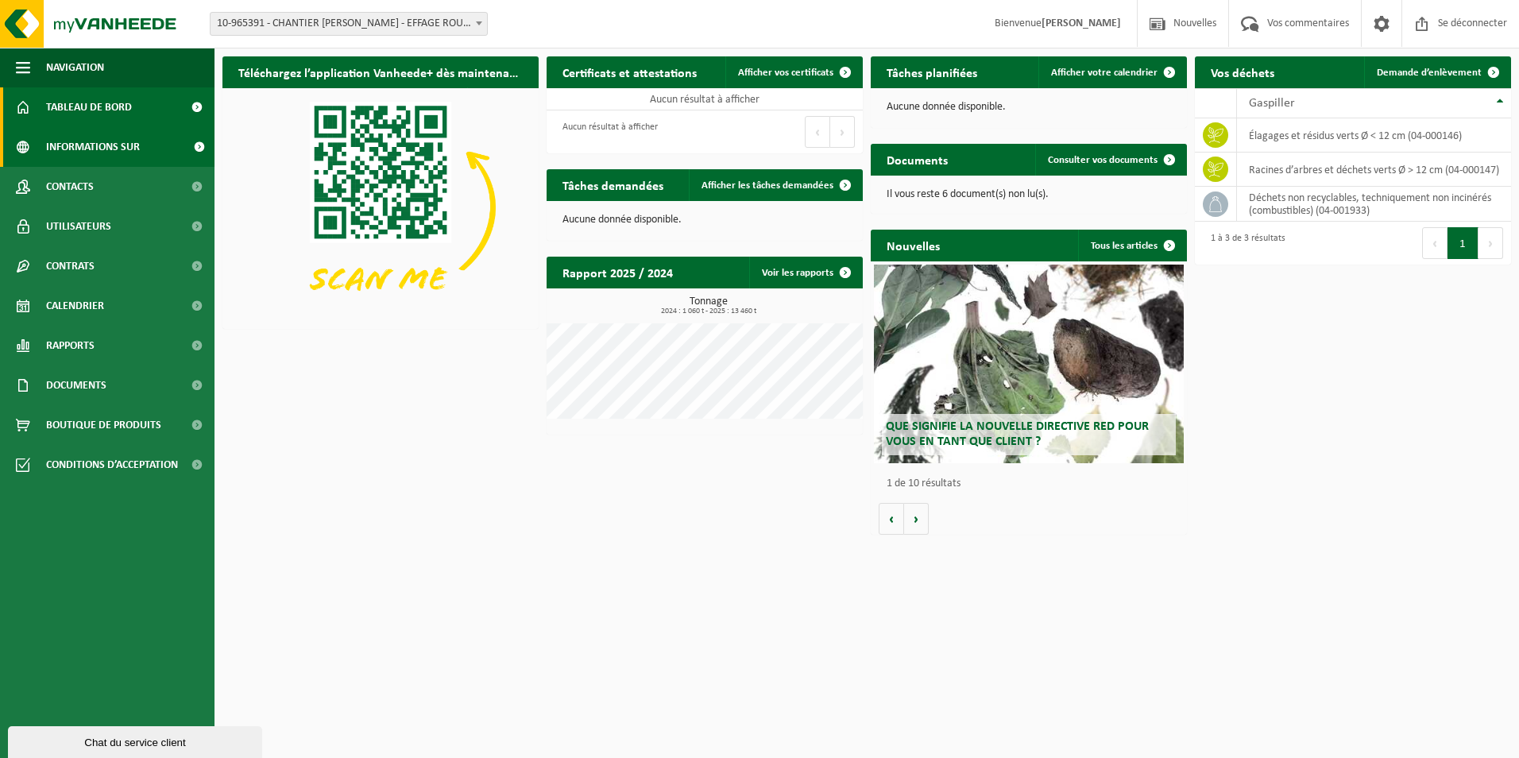
click at [137, 142] on span "Informations sur l’entreprise" at bounding box center [114, 147] width 137 height 40
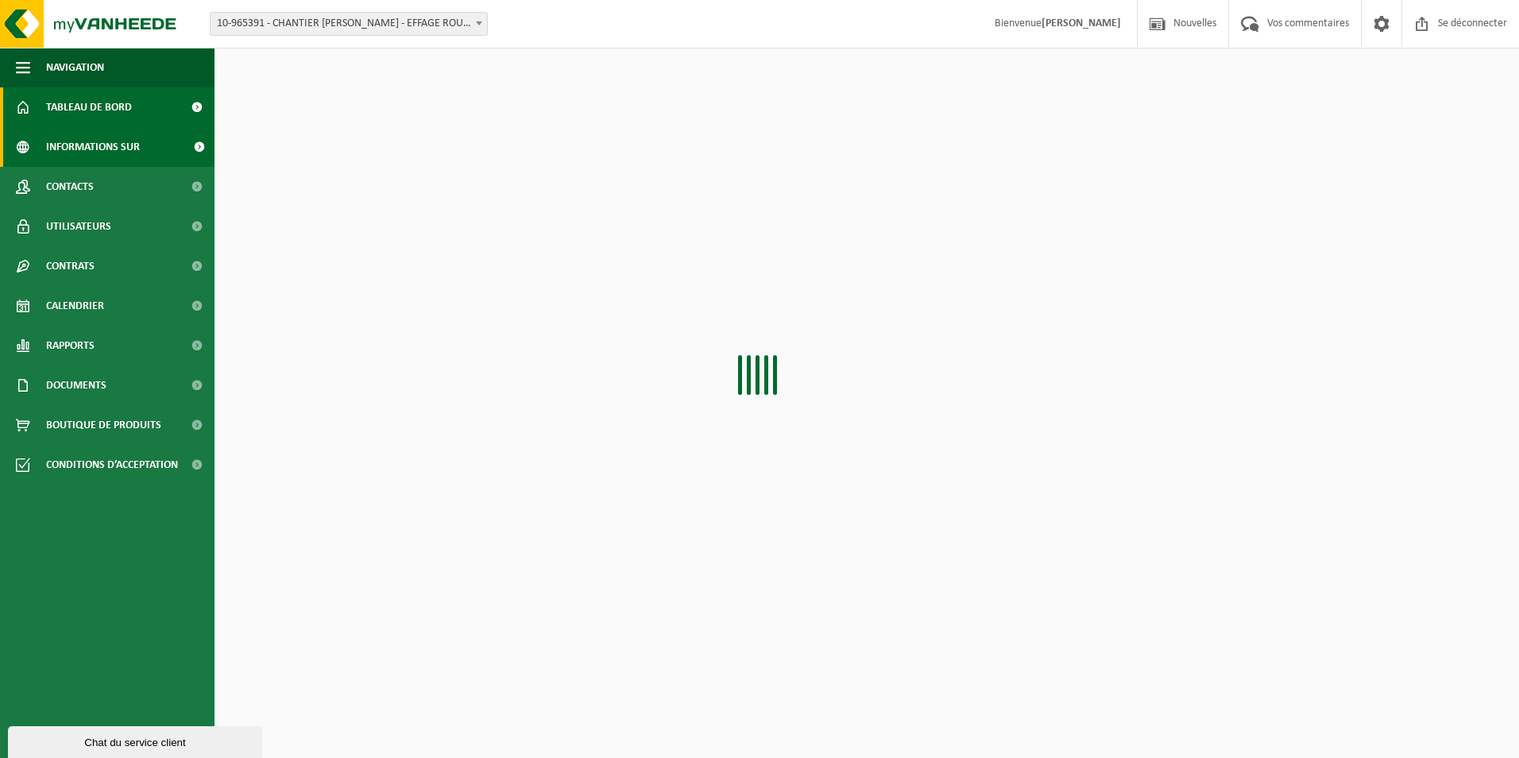
click at [63, 111] on span "Tableau de bord" at bounding box center [89, 107] width 86 height 40
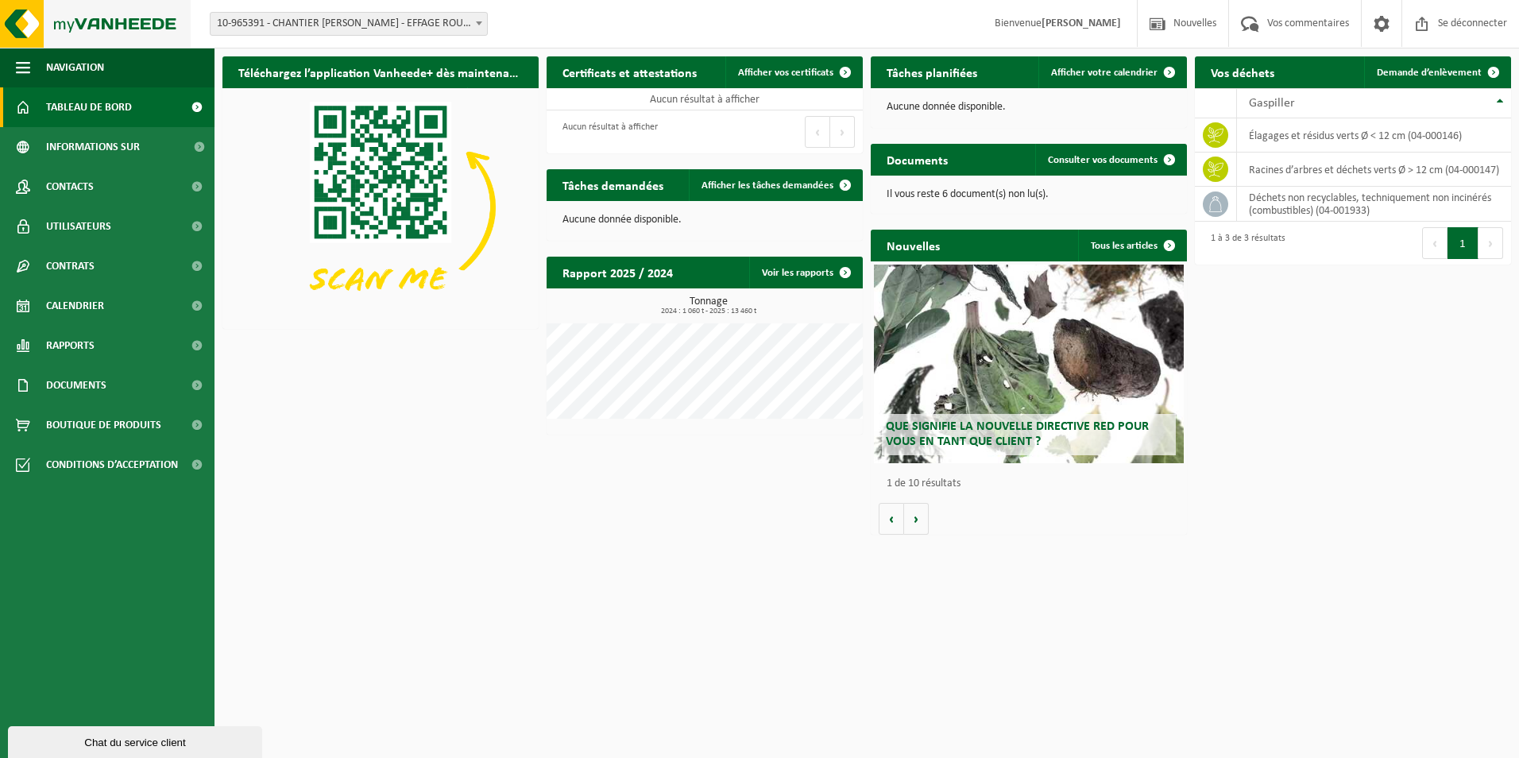
click at [15, 25] on img at bounding box center [95, 24] width 191 height 48
click at [1285, 343] on div "Téléchargez l'application Vanheede+ maintenant! Cachez Certificats & attestatio…" at bounding box center [866, 295] width 1296 height 494
click at [479, 23] on b at bounding box center [479, 23] width 6 height 4
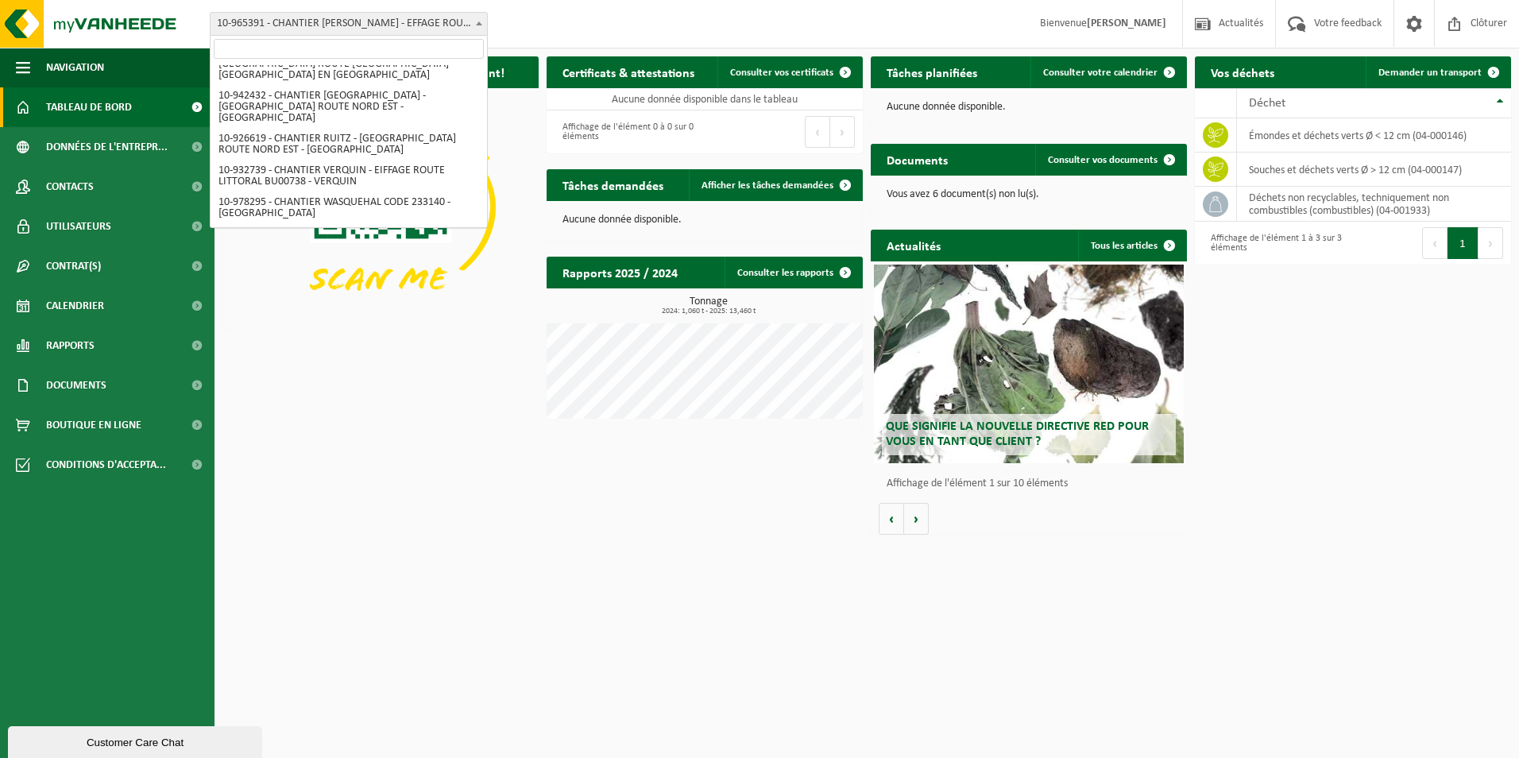
scroll to position [196, 0]
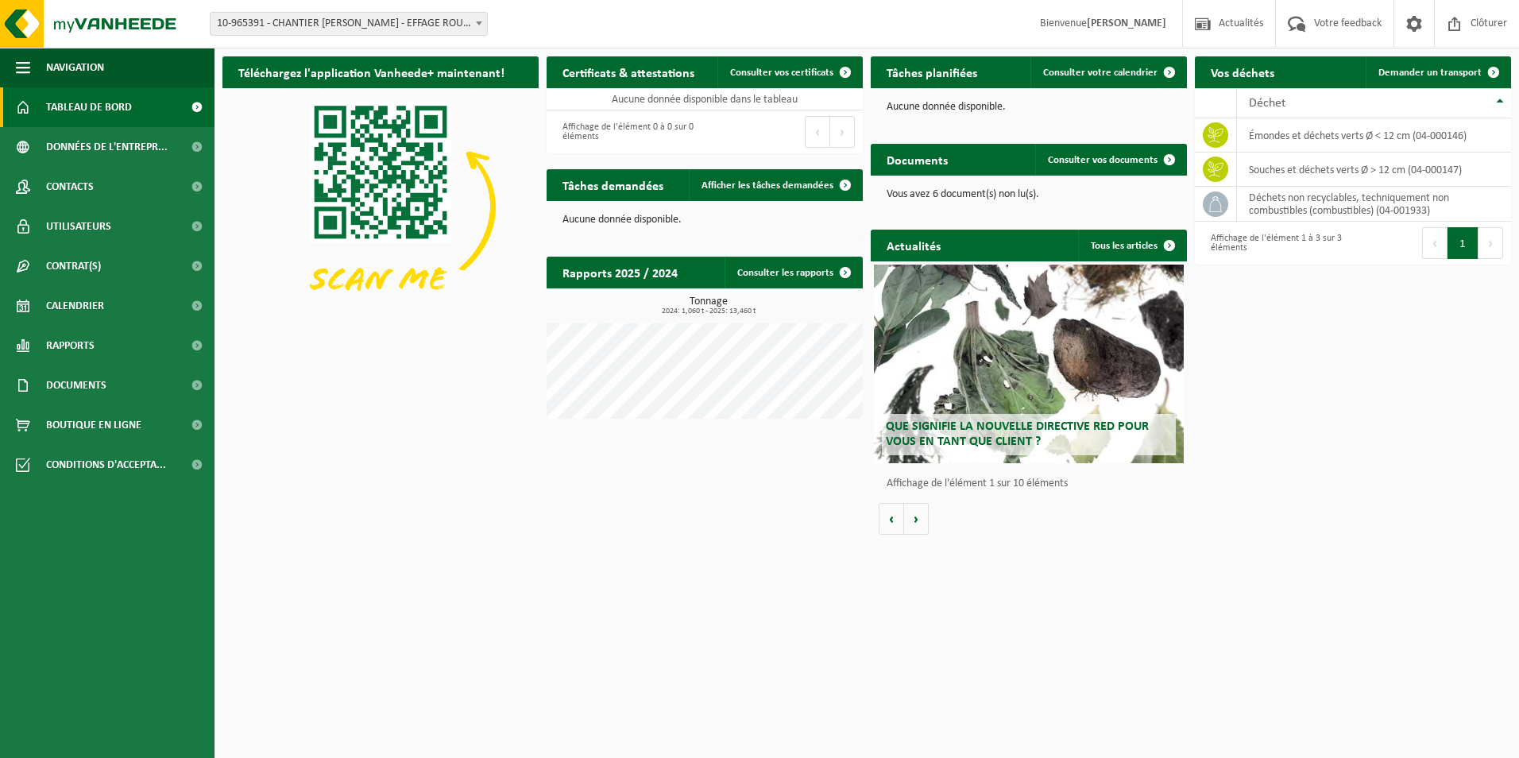
click at [647, 26] on div "Site: 01-092009 - EIFFAGE ROUTE NORD EST ARTOIS LITTORAL - MAZINGARBE 10-918566…" at bounding box center [759, 24] width 1519 height 48
